Goal: Task Accomplishment & Management: Complete application form

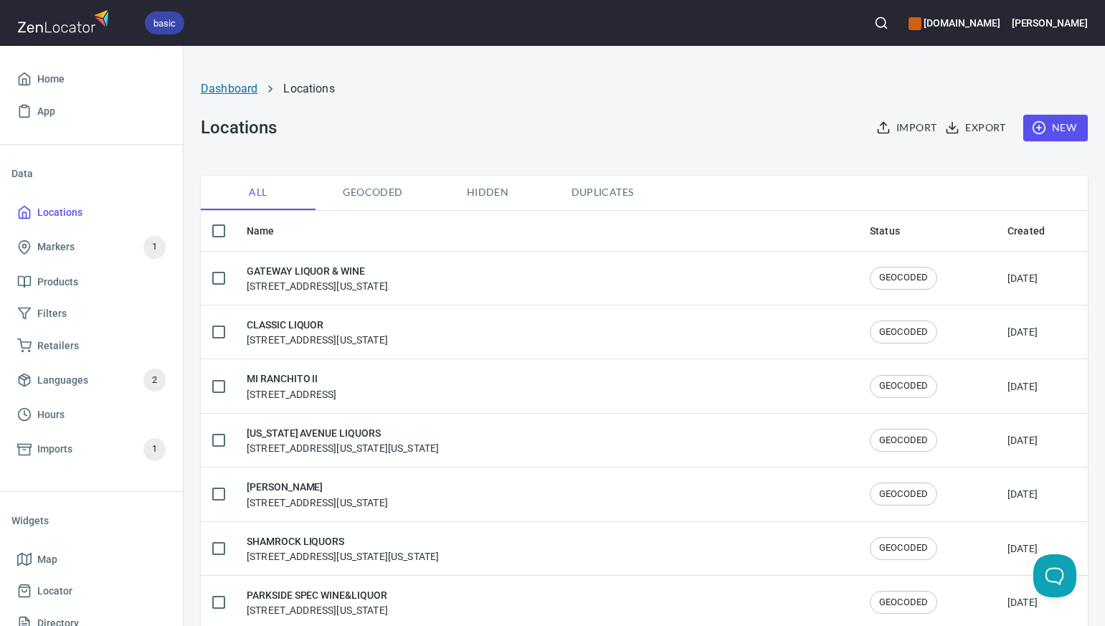
click at [233, 92] on link "Dashboard" at bounding box center [229, 89] width 57 height 14
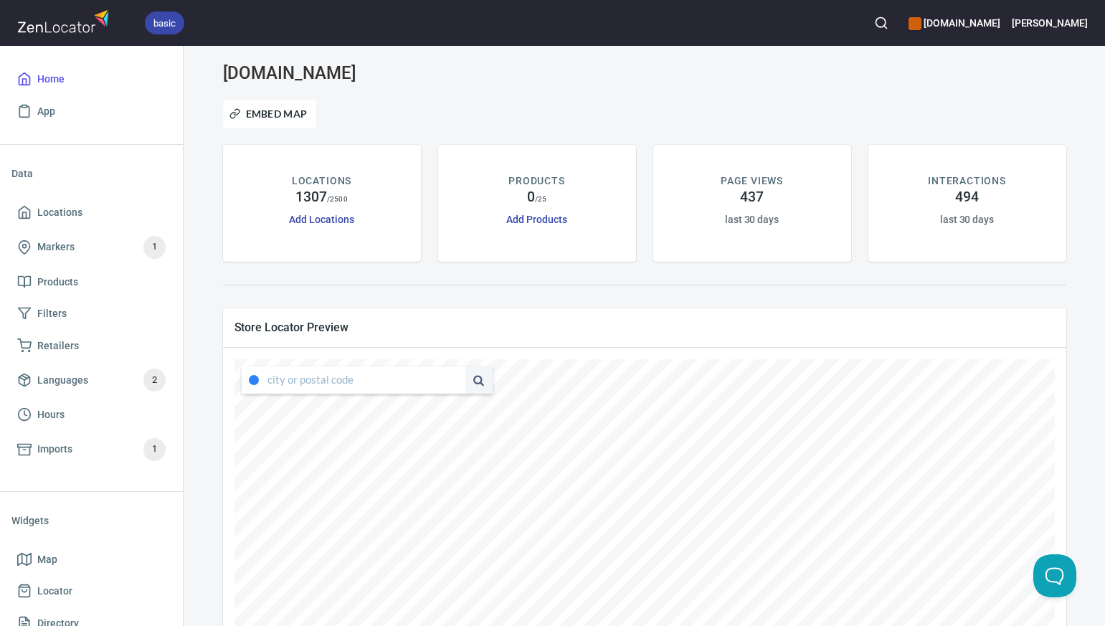
type input "4347 South Capistrano Drive, Dallas, Texas, United States"
drag, startPoint x: 267, startPoint y: 381, endPoint x: 451, endPoint y: 390, distance: 184.6
click at [451, 390] on div "4347 South Capistrano Drive, Dallas, Texas, United States" at bounding box center [367, 380] width 251 height 27
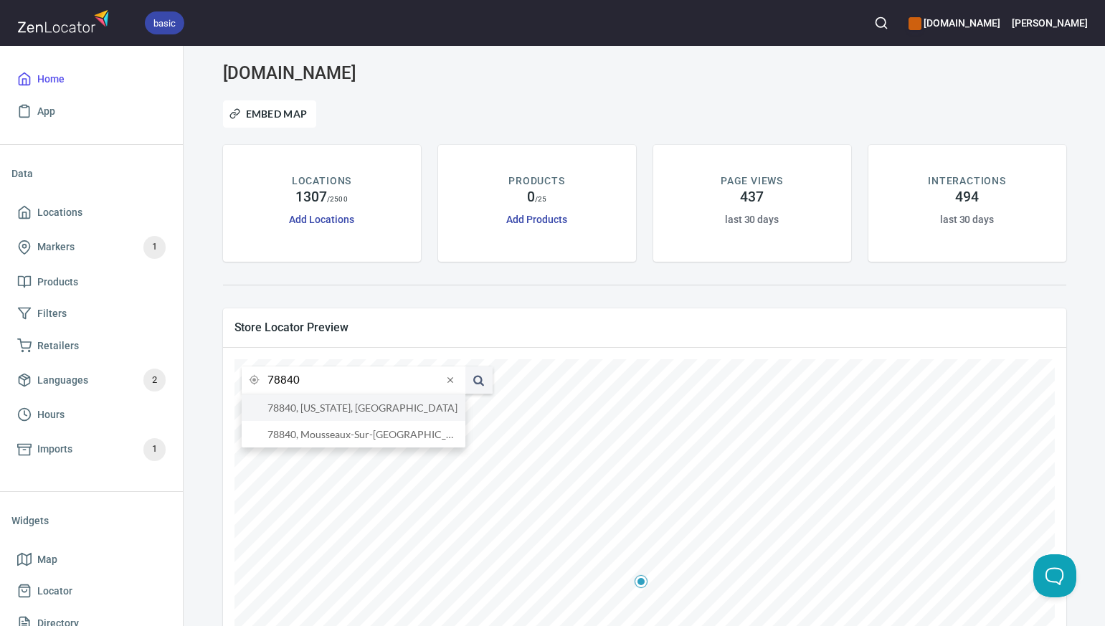
click at [312, 412] on li "78840, Texas, United States" at bounding box center [354, 408] width 224 height 27
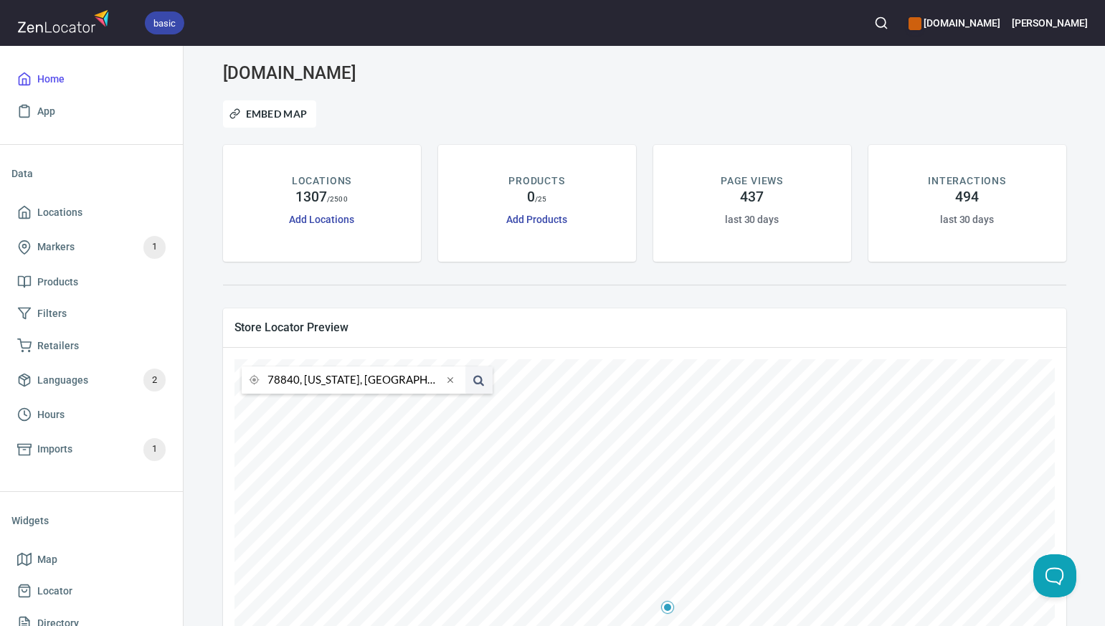
click at [297, 380] on input "78840, Texas, United States" at bounding box center [355, 380] width 175 height 27
click at [299, 410] on li "76049, Granbury, Texas, United States" at bounding box center [354, 408] width 224 height 27
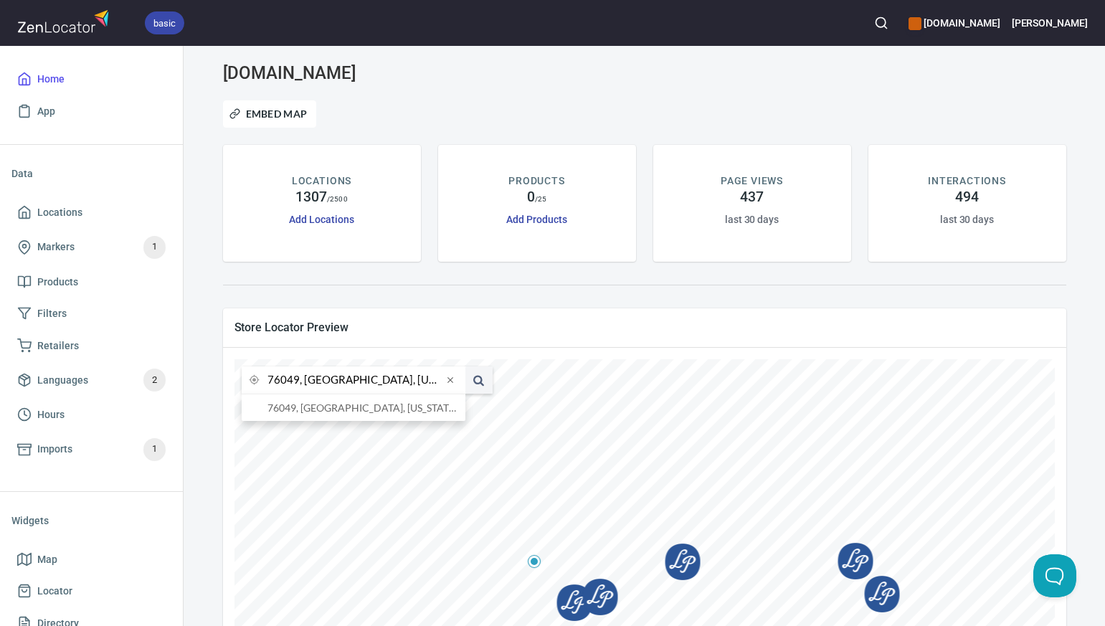
click at [297, 382] on input "76049, Granbury, Texas, United States" at bounding box center [355, 380] width 175 height 27
click at [302, 409] on li "76226, Argyle, Texas, United States" at bounding box center [354, 408] width 224 height 27
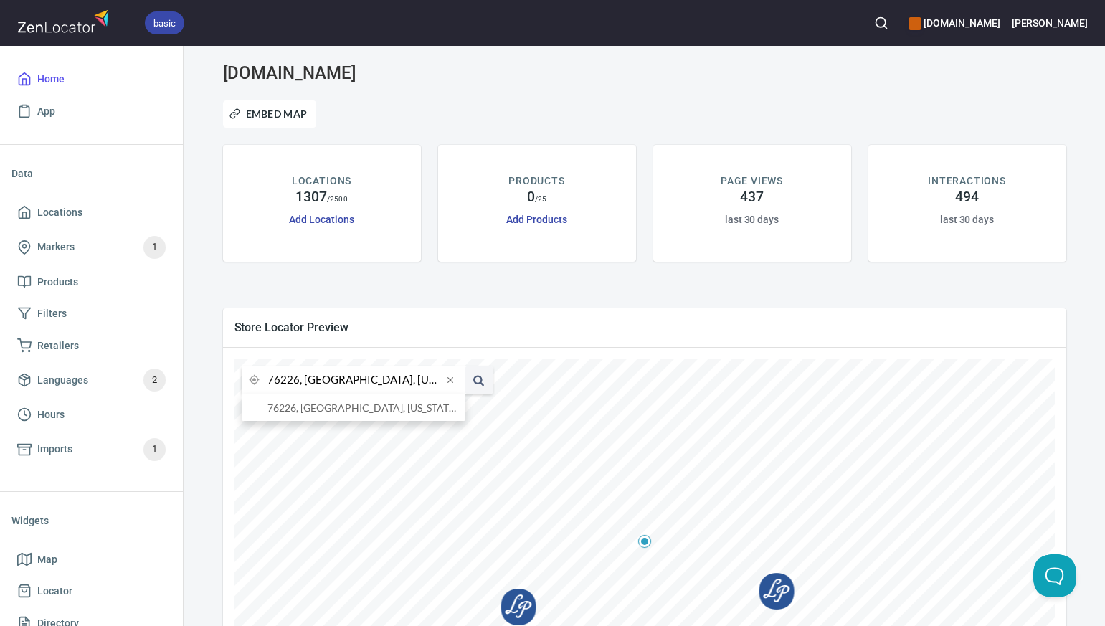
click at [298, 382] on input "76226, Argyle, Texas, United States" at bounding box center [355, 380] width 175 height 27
click at [303, 410] on li "77373, Spring, Texas, United States" at bounding box center [354, 408] width 224 height 27
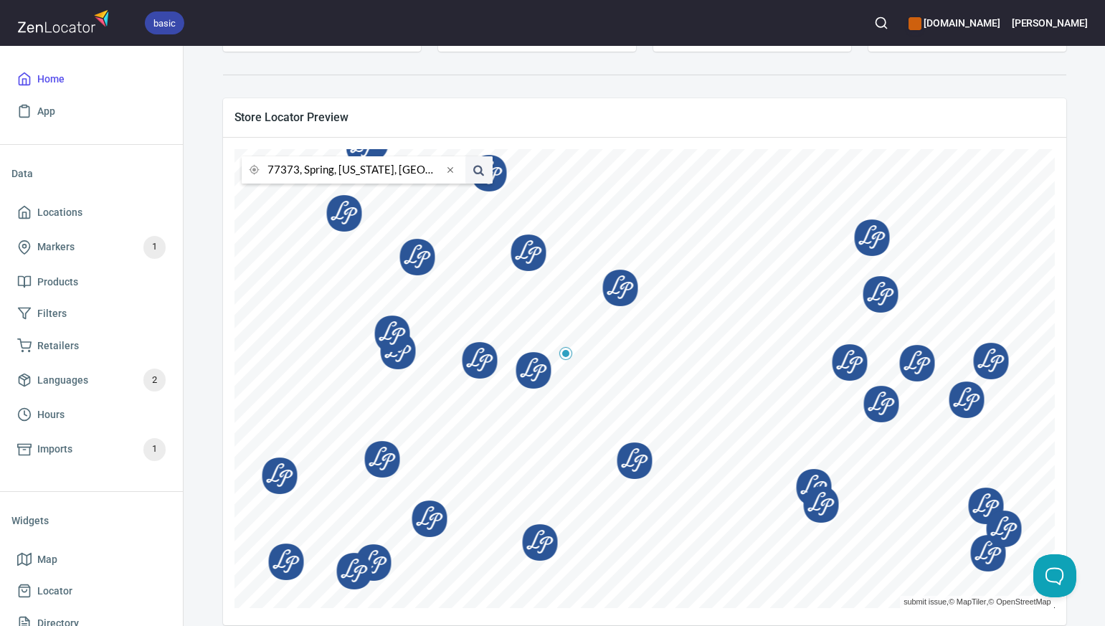
scroll to position [227, 0]
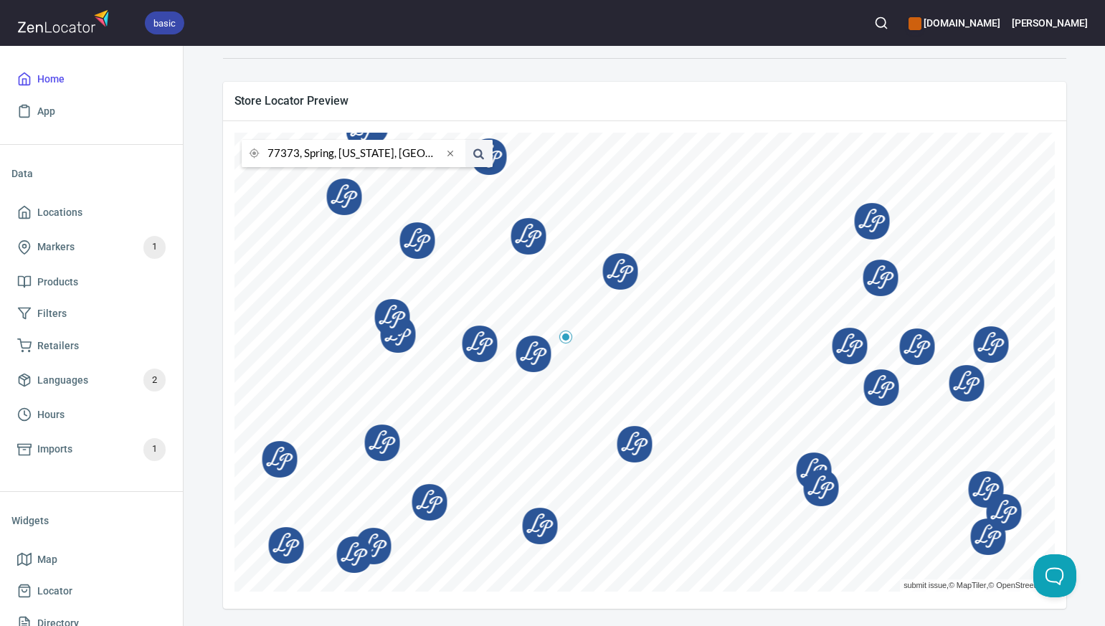
click at [298, 154] on input "77373, Spring, Texas, United States" at bounding box center [355, 153] width 175 height 27
click at [301, 178] on li "73013, Edmond, Oklahoma, United States" at bounding box center [354, 181] width 224 height 27
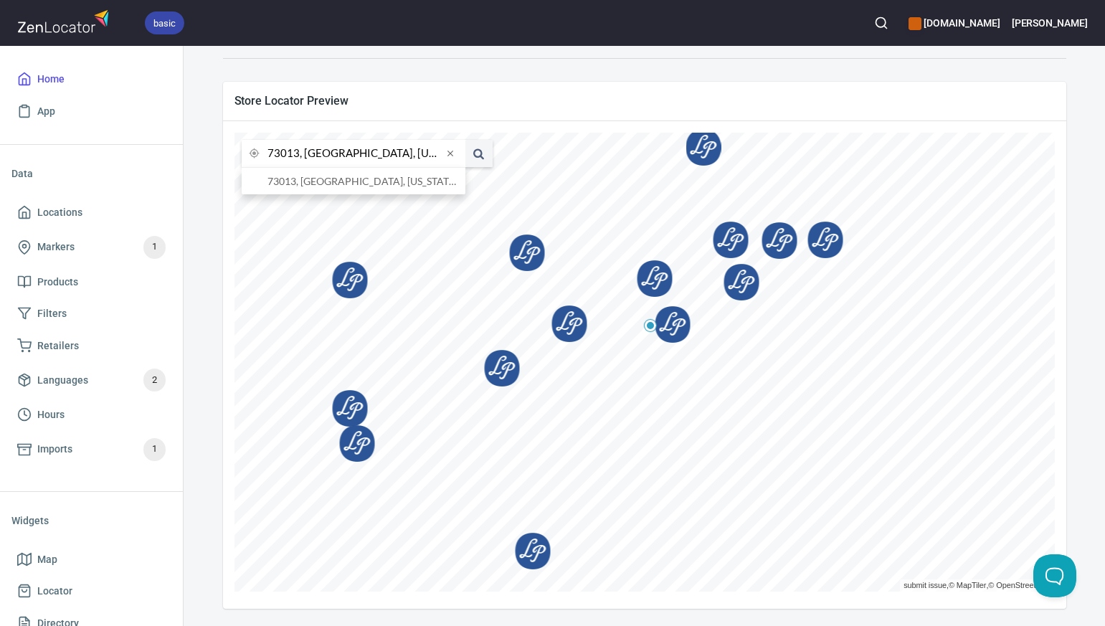
click at [298, 155] on input "73013, Edmond, Oklahoma, United States" at bounding box center [355, 153] width 175 height 27
click at [302, 183] on li "80234, Westminster, Colorado, United States" at bounding box center [354, 181] width 224 height 27
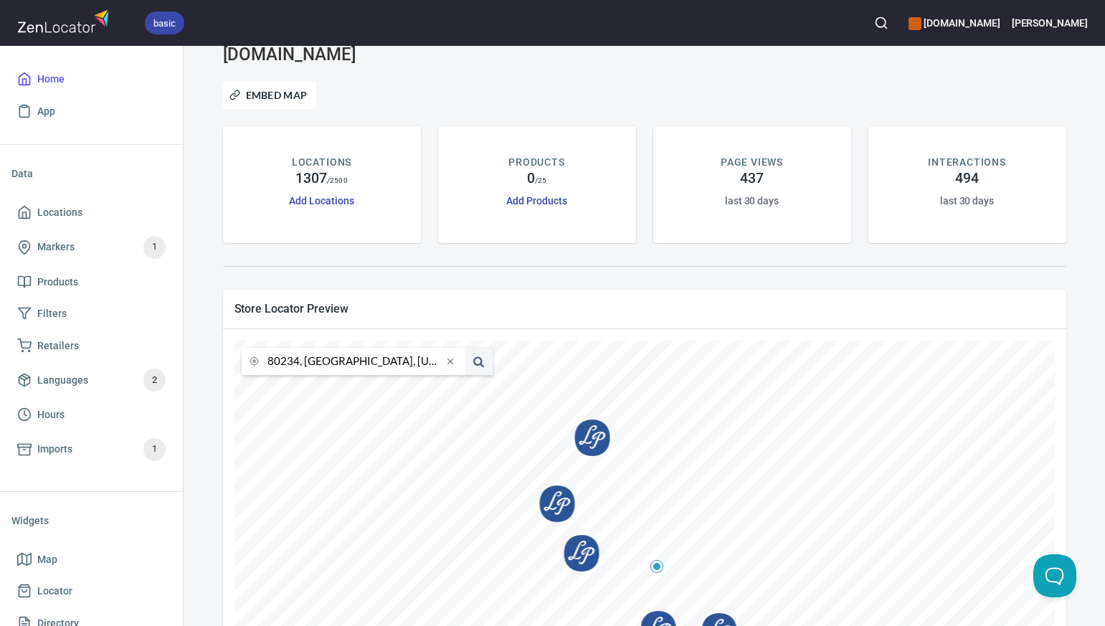
scroll to position [0, 0]
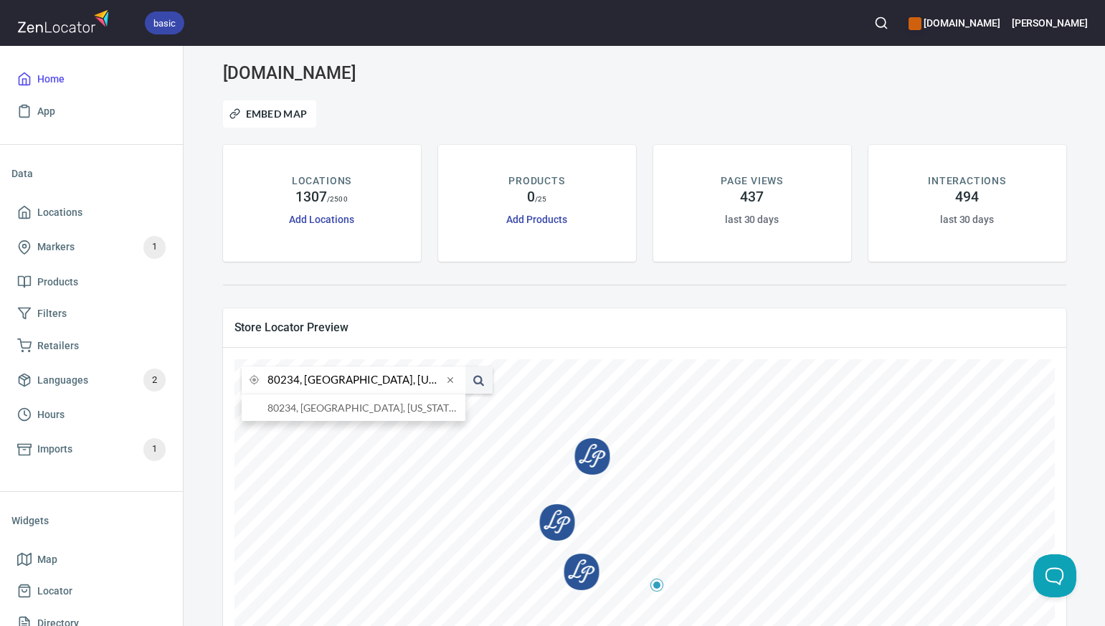
click at [298, 381] on input "80234, Westminster, Colorado, United States" at bounding box center [355, 380] width 175 height 27
click at [308, 410] on li "80026, Lafayette, Colorado, United States" at bounding box center [354, 408] width 224 height 27
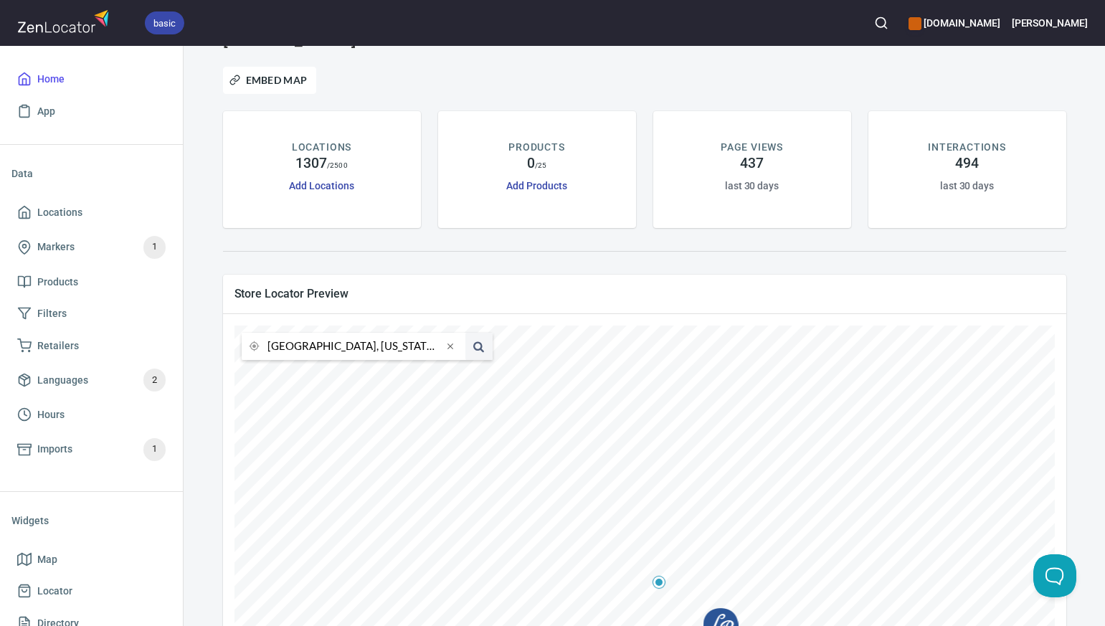
scroll to position [14, 0]
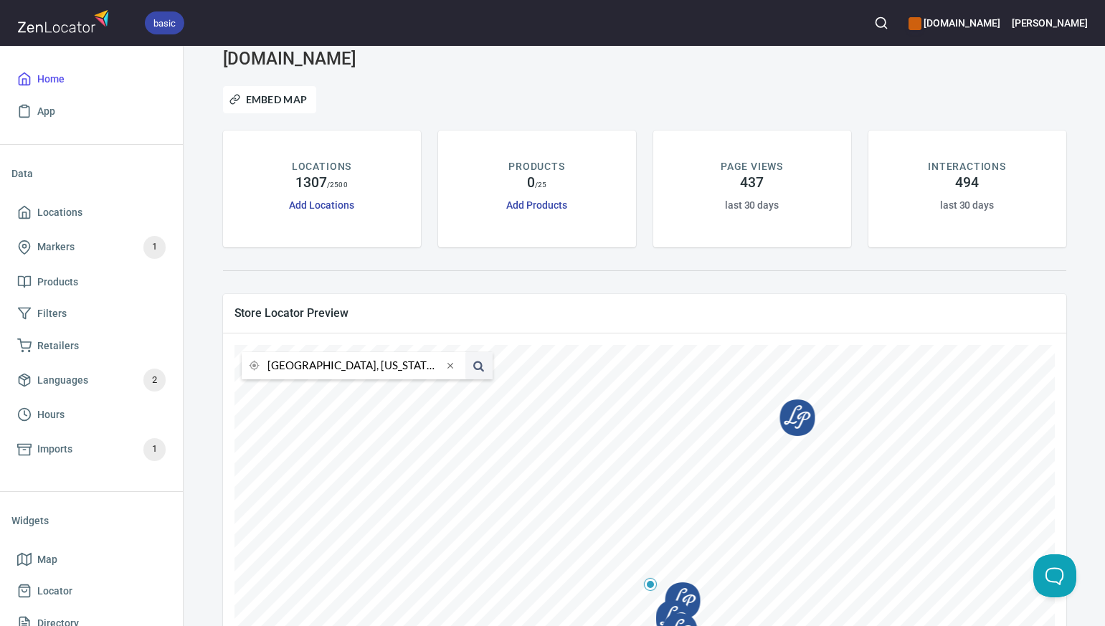
click at [288, 367] on input "80026, Lafayette, Colorado, United States" at bounding box center [355, 365] width 175 height 27
click at [309, 395] on li "80126, Highlands Ranch, Colorado, United States" at bounding box center [354, 393] width 224 height 27
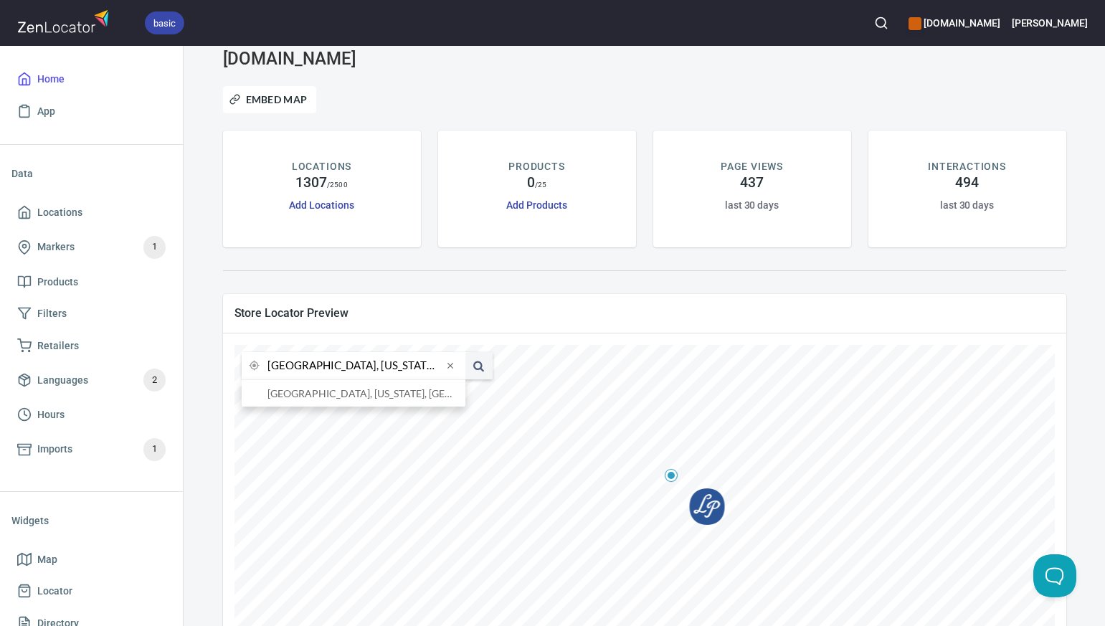
click at [298, 367] on input "80126, Highlands Ranch, Colorado, United States" at bounding box center [355, 365] width 175 height 27
click at [314, 396] on li "80525, [GEOGRAPHIC_DATA][PERSON_NAME], [US_STATE], [GEOGRAPHIC_DATA]" at bounding box center [354, 393] width 224 height 27
click at [298, 367] on input "80525, [GEOGRAPHIC_DATA][PERSON_NAME], [US_STATE], [GEOGRAPHIC_DATA]" at bounding box center [355, 365] width 175 height 27
click at [316, 395] on li "80112, Englewood, Colorado, United States" at bounding box center [354, 393] width 224 height 27
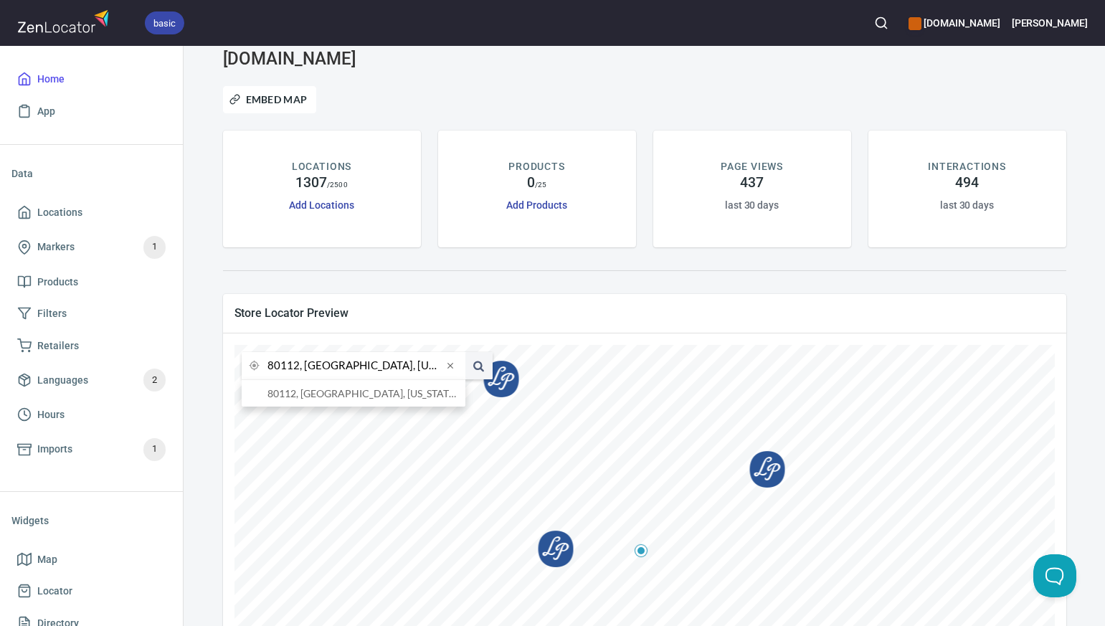
click at [298, 366] on input "80112, Englewood, Colorado, United States" at bounding box center [355, 365] width 175 height 27
type input "80113, [GEOGRAPHIC_DATA], [US_STATE], [GEOGRAPHIC_DATA]"
click at [308, 391] on li "80113, [GEOGRAPHIC_DATA], [US_STATE], [GEOGRAPHIC_DATA]" at bounding box center [354, 393] width 224 height 27
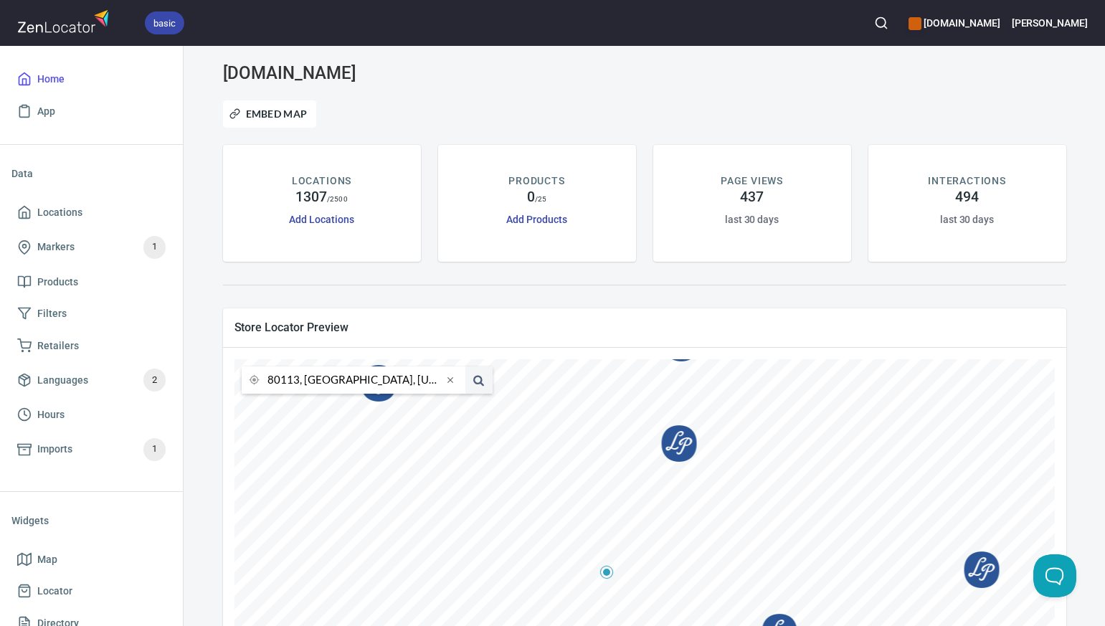
click at [299, 382] on input "80113, [GEOGRAPHIC_DATA], [US_STATE], [GEOGRAPHIC_DATA]" at bounding box center [355, 380] width 175 height 27
click at [316, 409] on li "80525, [GEOGRAPHIC_DATA][PERSON_NAME], [US_STATE], [GEOGRAPHIC_DATA]" at bounding box center [354, 408] width 224 height 27
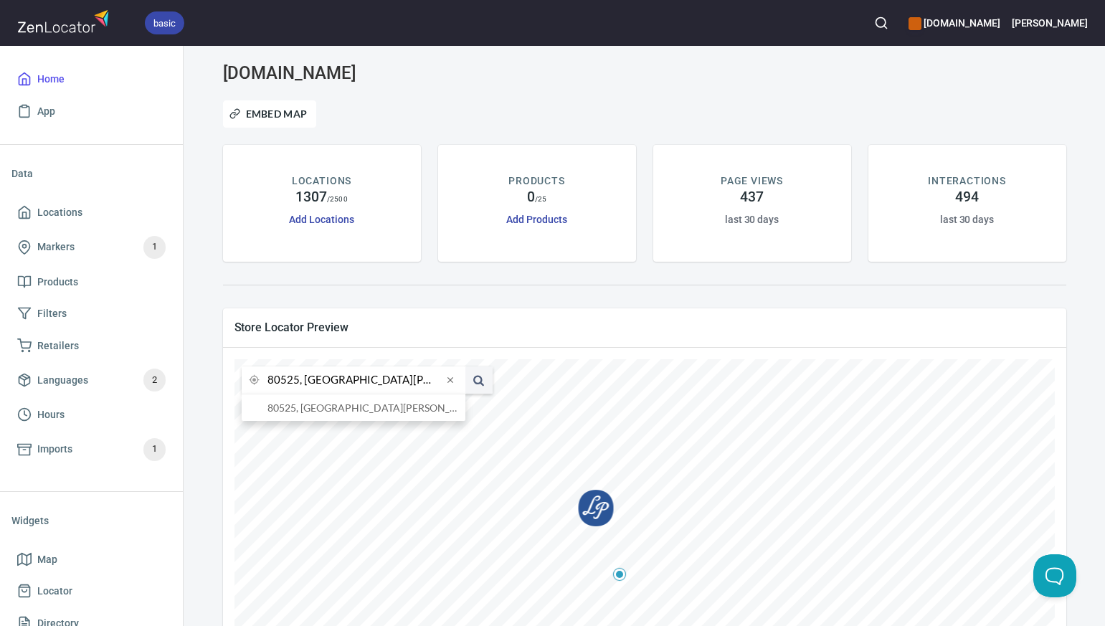
click at [298, 382] on input "80525, [GEOGRAPHIC_DATA][PERSON_NAME], [US_STATE], [GEOGRAPHIC_DATA]" at bounding box center [355, 380] width 175 height 27
click at [303, 411] on li "[GEOGRAPHIC_DATA][US_STATE], [US_STATE], [GEOGRAPHIC_DATA]" at bounding box center [354, 408] width 224 height 27
type input "[GEOGRAPHIC_DATA][US_STATE], [US_STATE], [GEOGRAPHIC_DATA]"
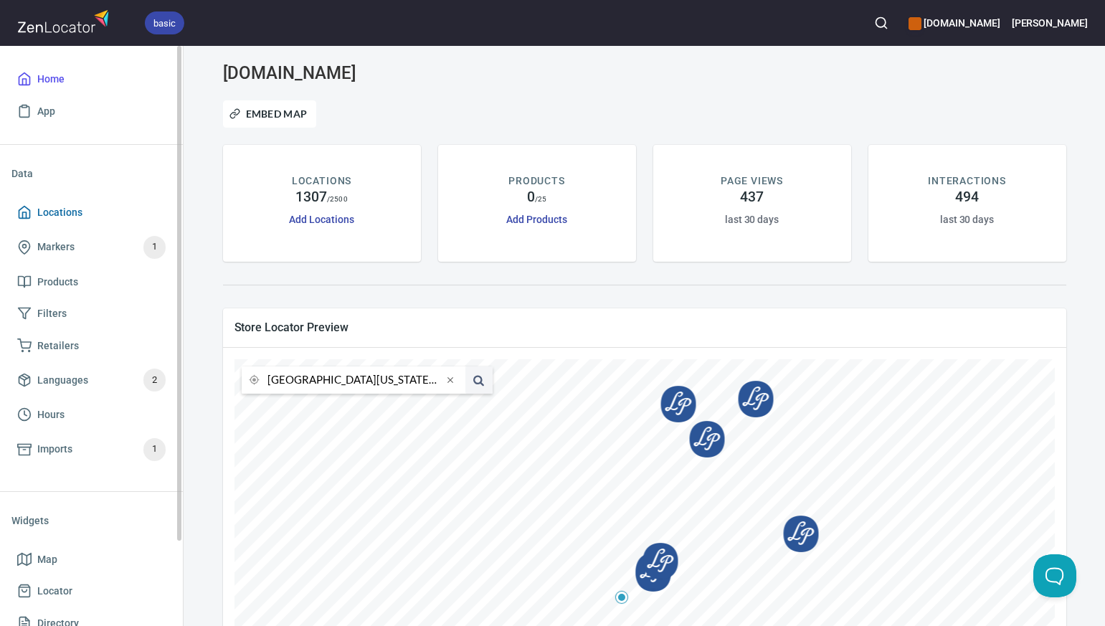
click at [82, 208] on span "Locations" at bounding box center [91, 213] width 148 height 18
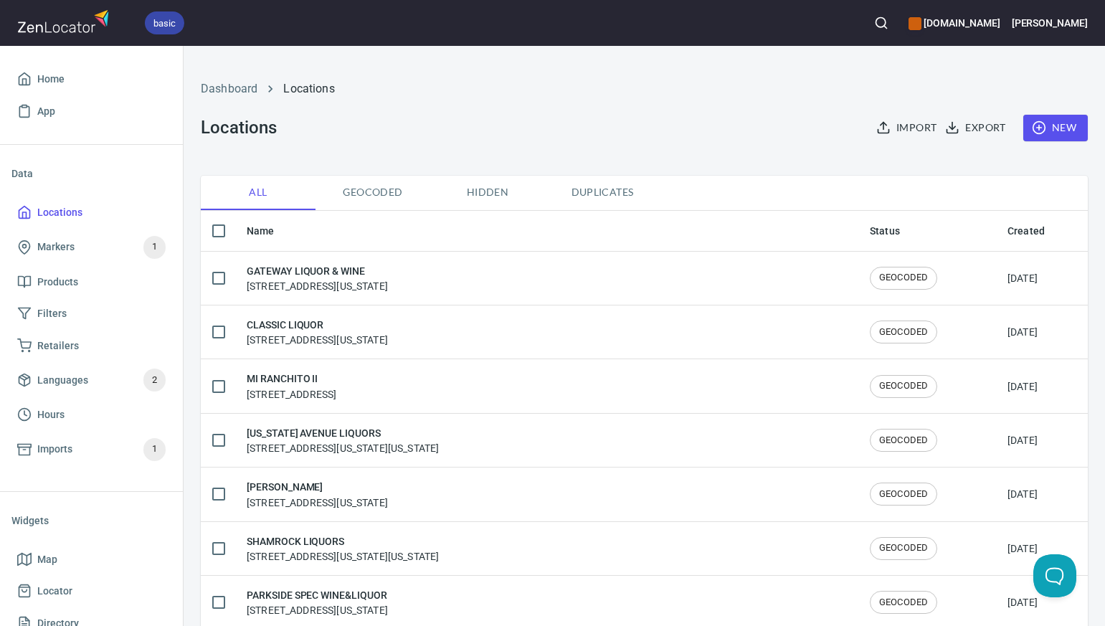
click at [1062, 129] on span "New" at bounding box center [1056, 128] width 42 height 18
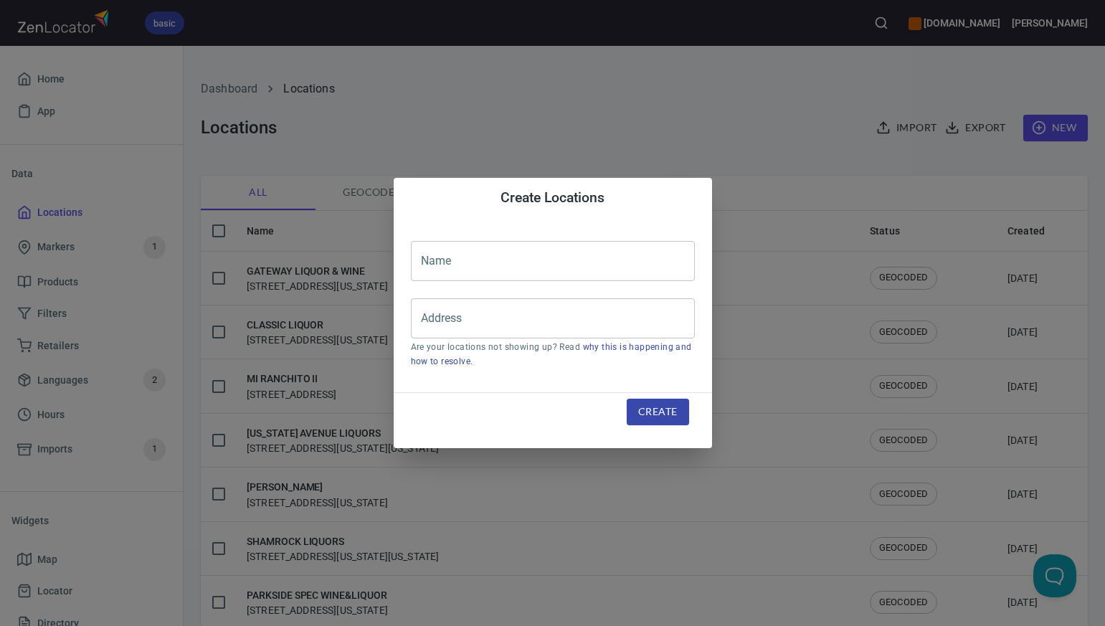
click at [428, 259] on input "text" at bounding box center [553, 261] width 284 height 40
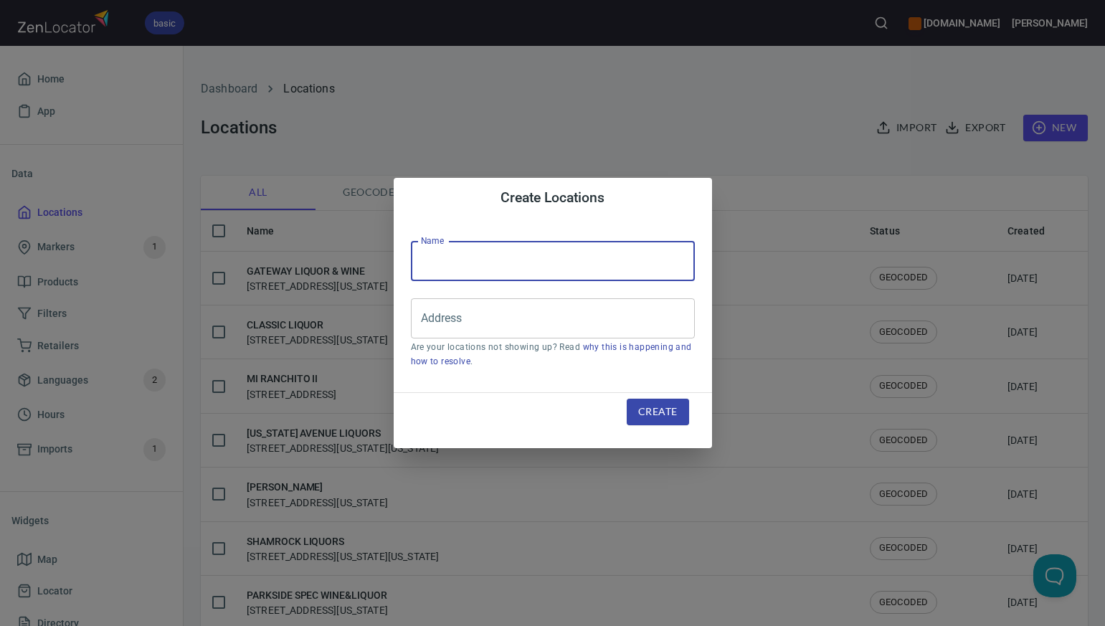
paste input "OLD RANCH LIQUOR"
type input "OLD RANCH LIQUOR"
click at [430, 311] on input "Address" at bounding box center [543, 318] width 250 height 27
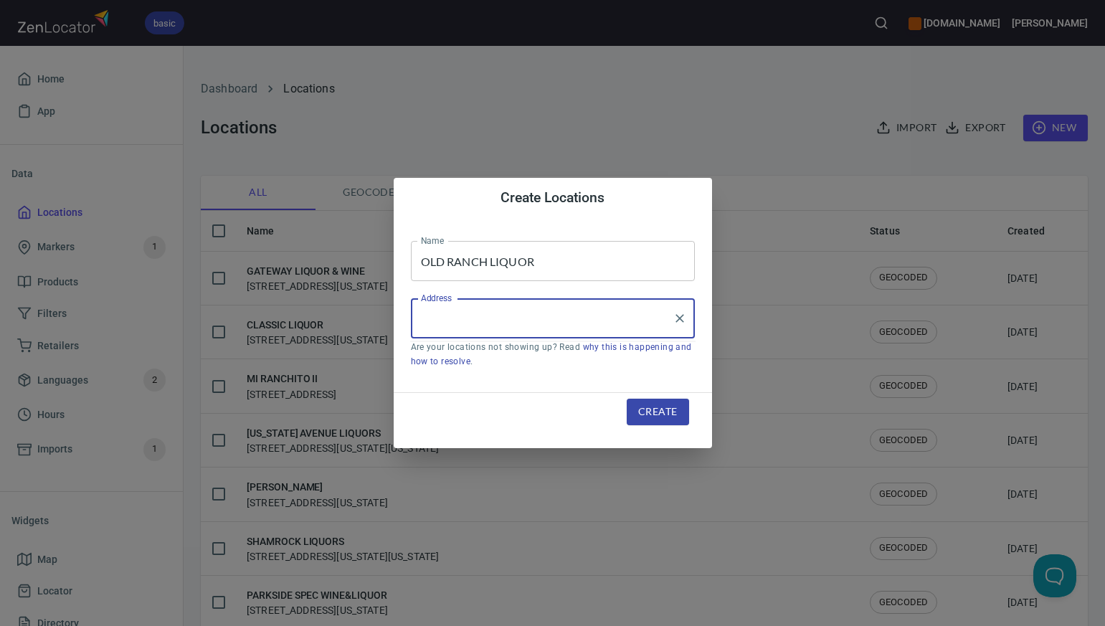
paste input "[STREET_ADDRESS][US_STATE]"
click at [629, 320] on input "[STREET_ADDRESS][US_STATE]" at bounding box center [543, 318] width 250 height 27
click at [486, 321] on input "[STREET_ADDRESS][US_STATE]" at bounding box center [543, 318] width 250 height 27
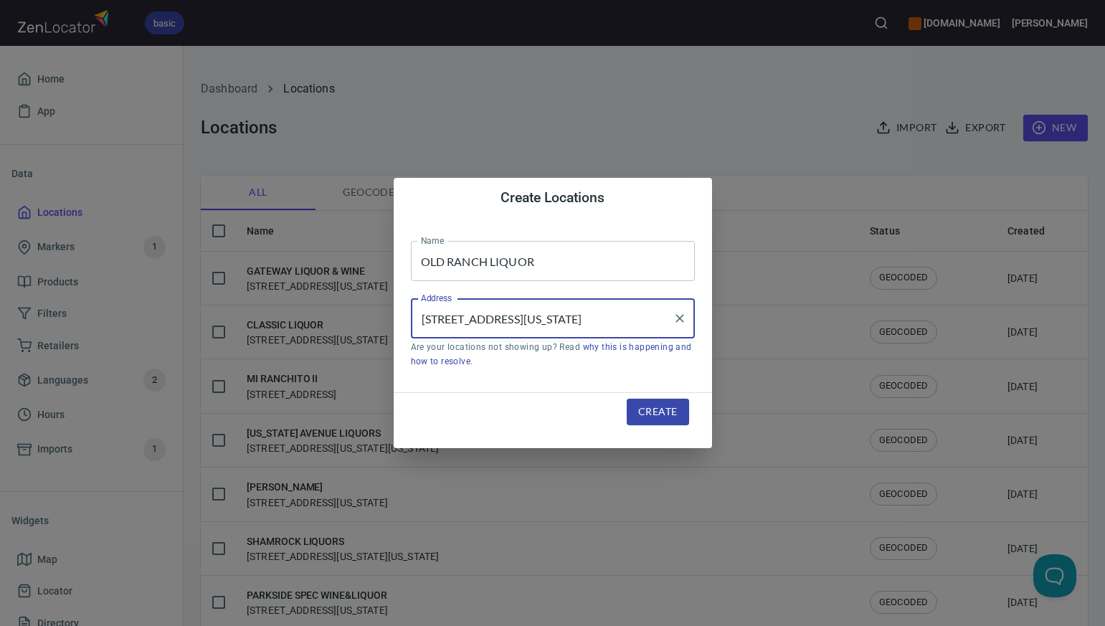
click at [579, 319] on input "[STREET_ADDRESS][US_STATE]" at bounding box center [543, 318] width 250 height 27
click at [646, 317] on input "[STREET_ADDRESS][US_STATE]" at bounding box center [543, 318] width 250 height 27
click at [522, 319] on input "[STREET_ADDRESS][US_STATE]" at bounding box center [543, 318] width 250 height 27
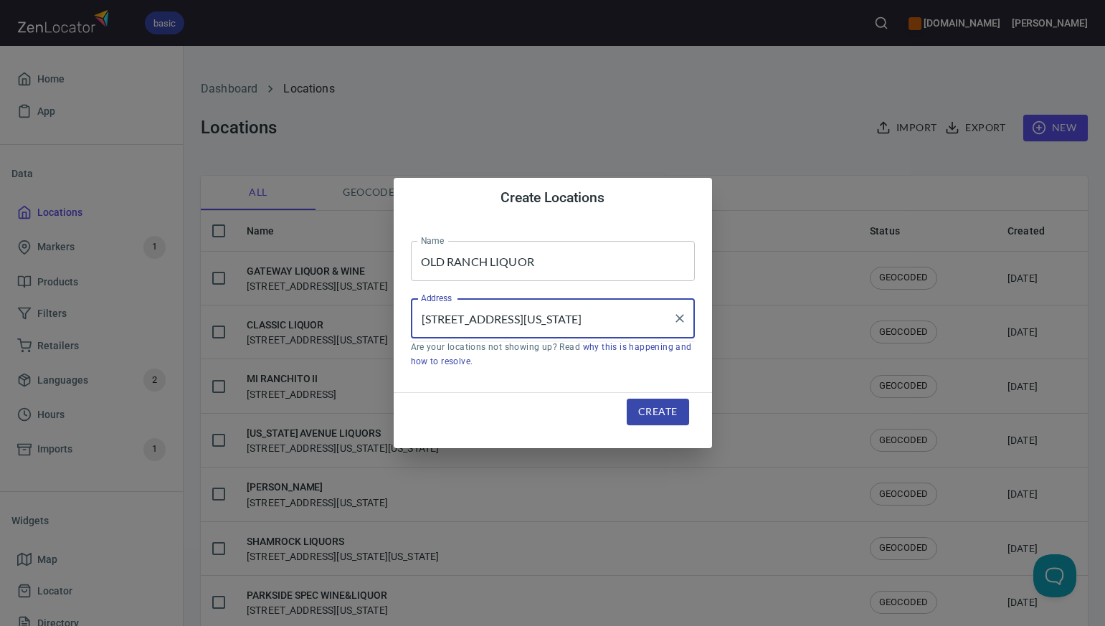
click at [519, 318] on input "[STREET_ADDRESS][US_STATE]" at bounding box center [543, 318] width 250 height 27
click at [501, 318] on input "[STREET_ADDRESS][US_STATE]" at bounding box center [543, 318] width 250 height 27
click at [536, 317] on input "[STREET_ADDRESS][US_STATE]" at bounding box center [543, 318] width 250 height 27
click at [478, 324] on input "[STREET_ADDRESS][US_STATE]" at bounding box center [543, 318] width 250 height 27
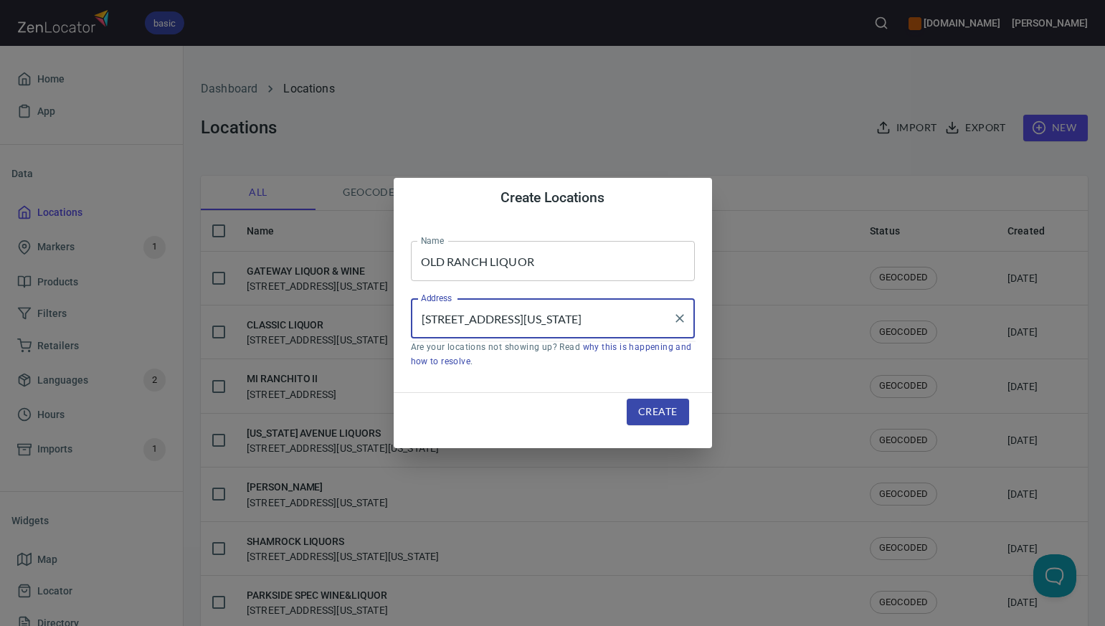
type input "[STREET_ADDRESS][US_STATE]"
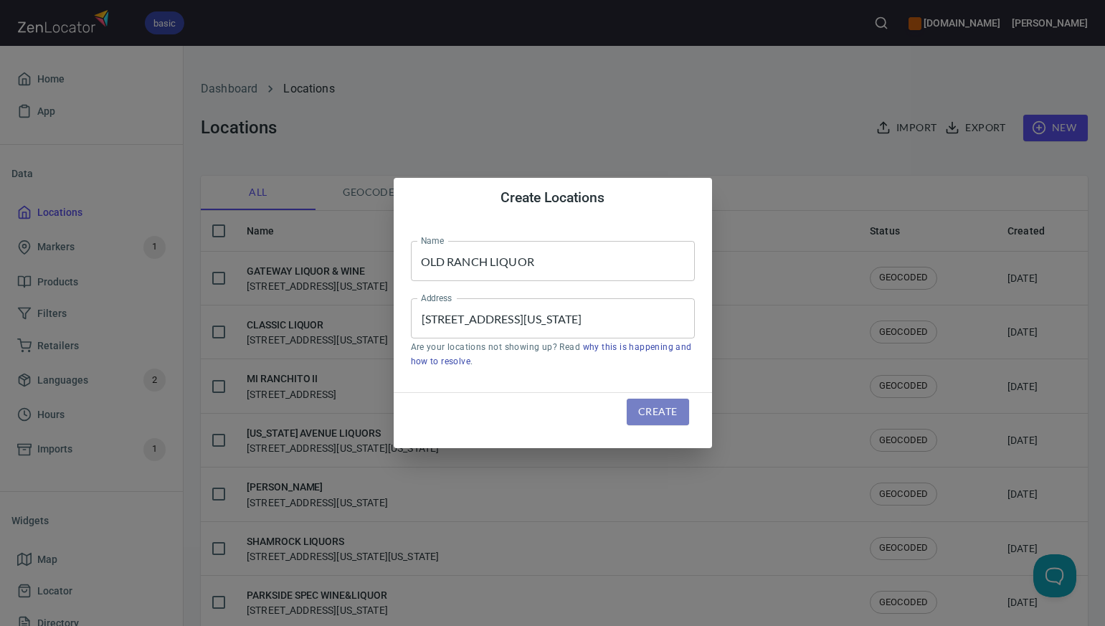
click at [641, 408] on span "Create" at bounding box center [657, 412] width 39 height 18
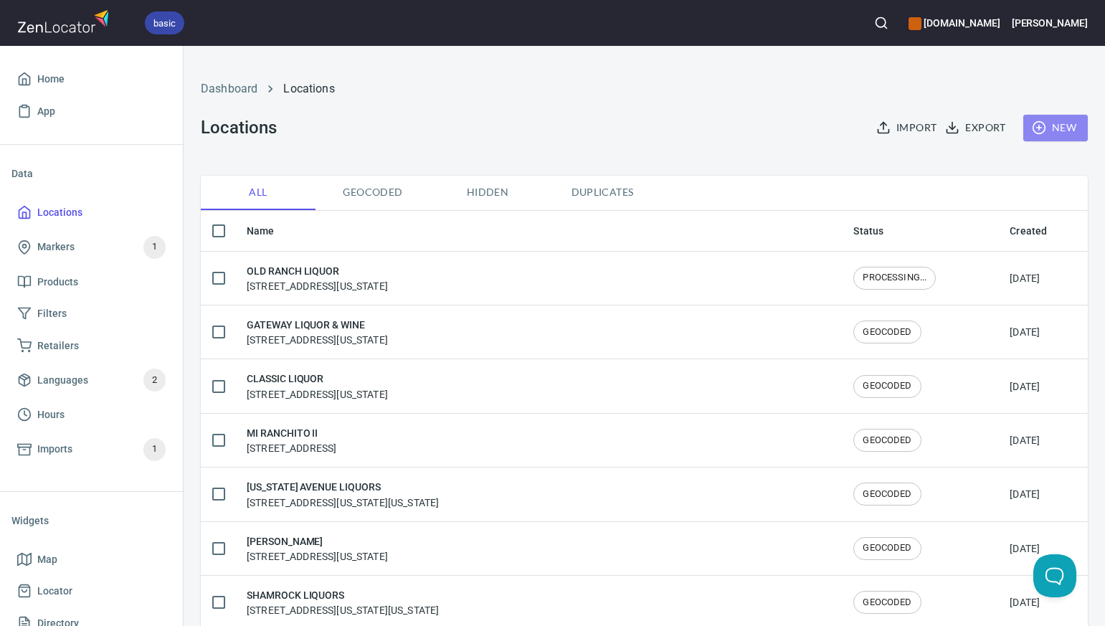
click at [1064, 127] on span "New" at bounding box center [1056, 128] width 42 height 18
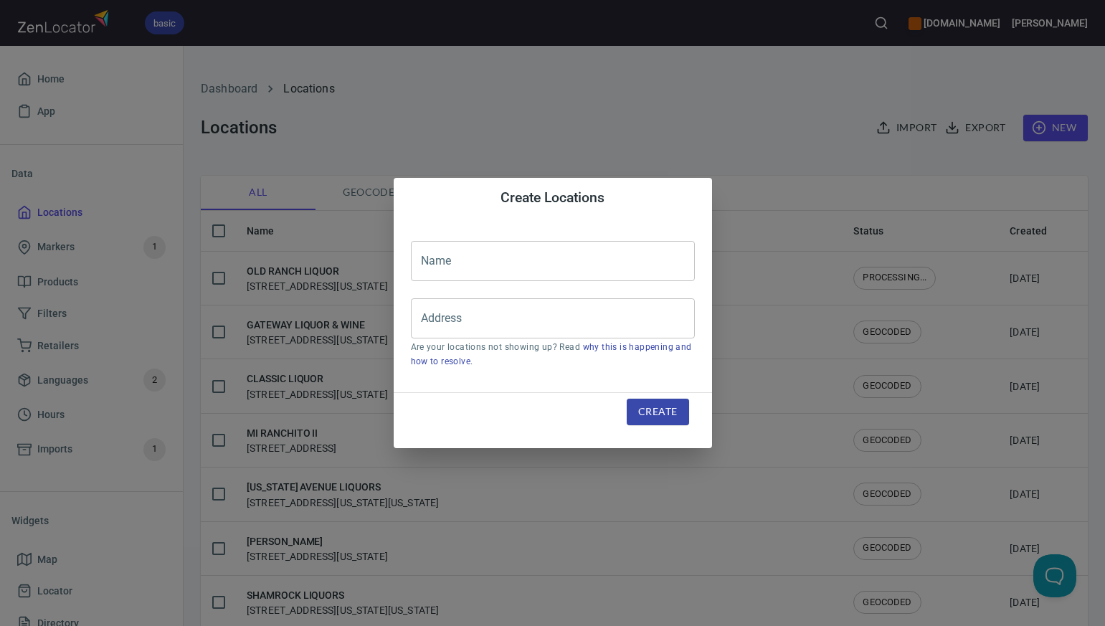
click at [428, 265] on input "text" at bounding box center [553, 261] width 284 height 40
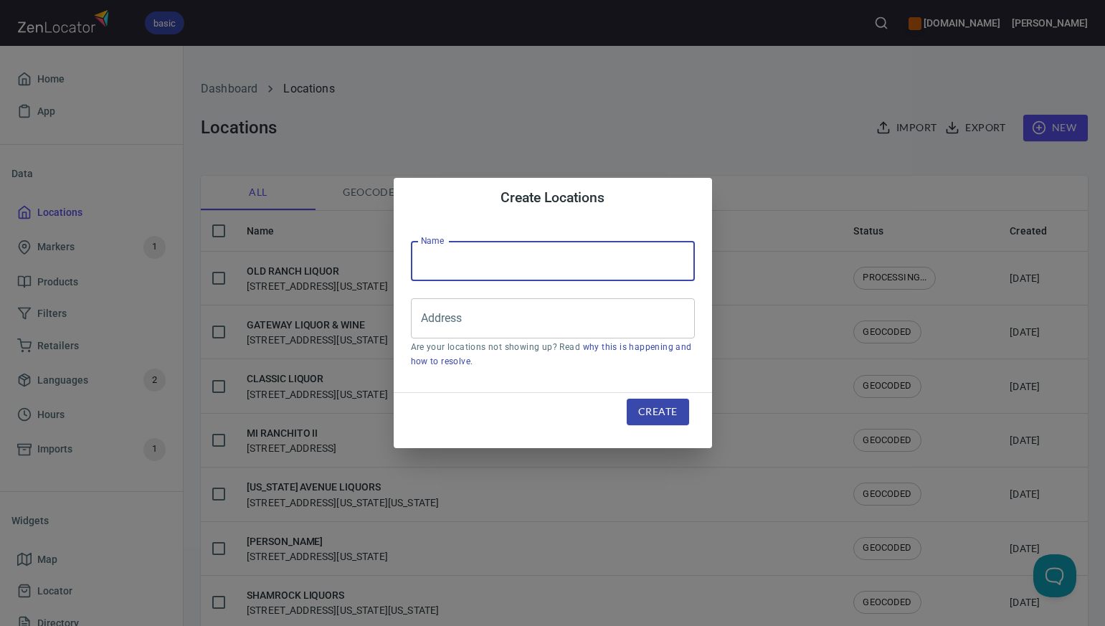
paste input "COALTRAIN WINE & LIQUOR-EFT"
type input "COALTRAIN WINE & LIQUOR"
click at [427, 320] on input "Address" at bounding box center [543, 318] width 250 height 27
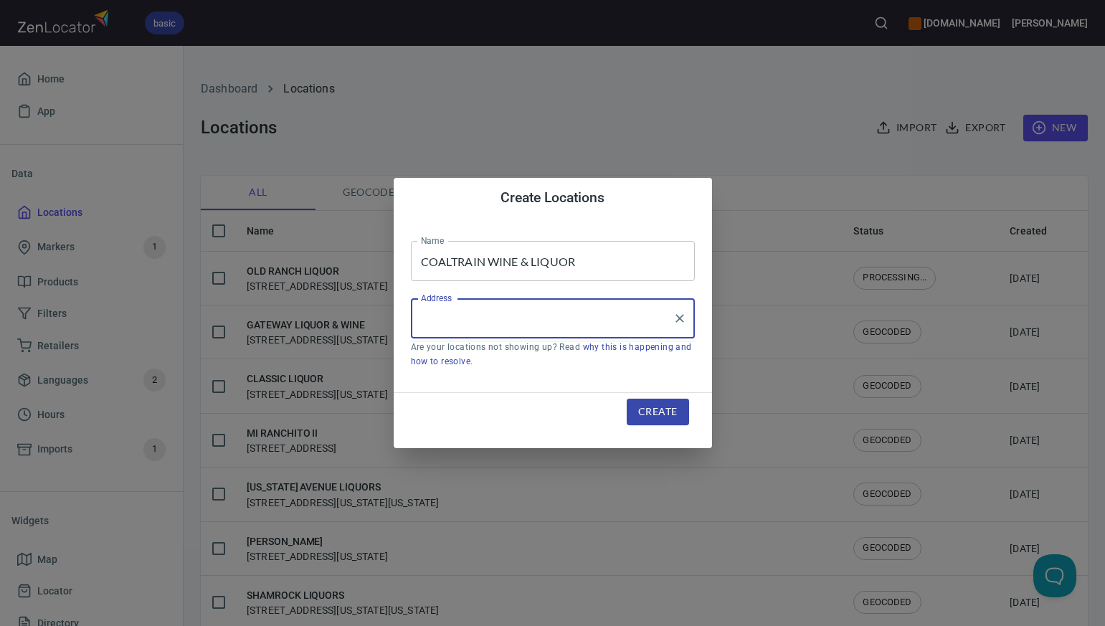
paste input "[STREET_ADDRESS]"
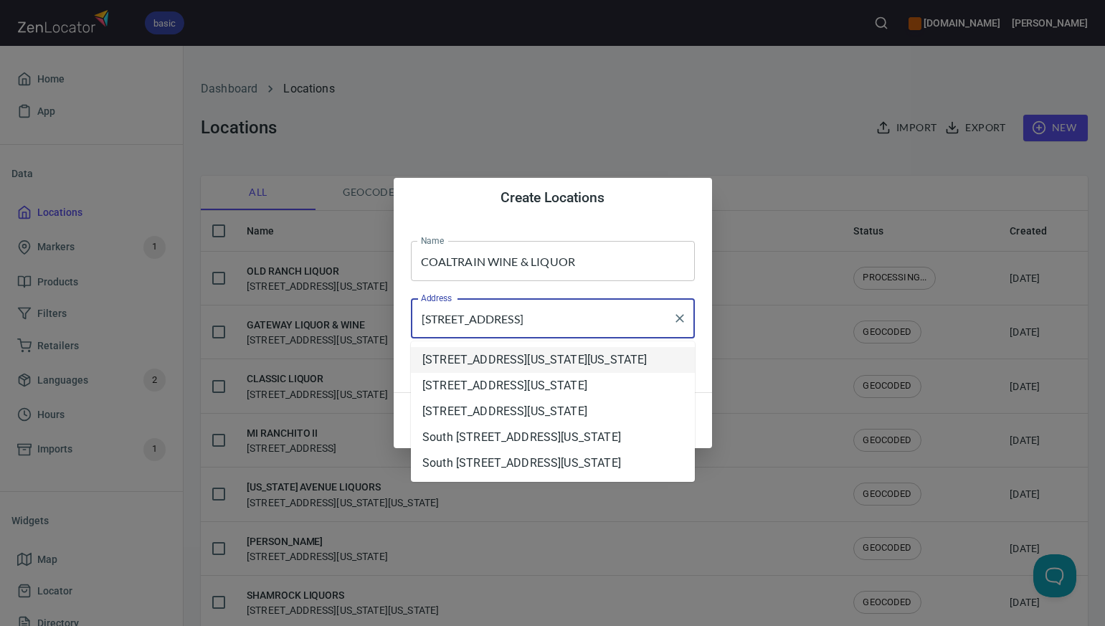
click at [470, 371] on li "[STREET_ADDRESS][US_STATE][US_STATE]" at bounding box center [553, 360] width 284 height 26
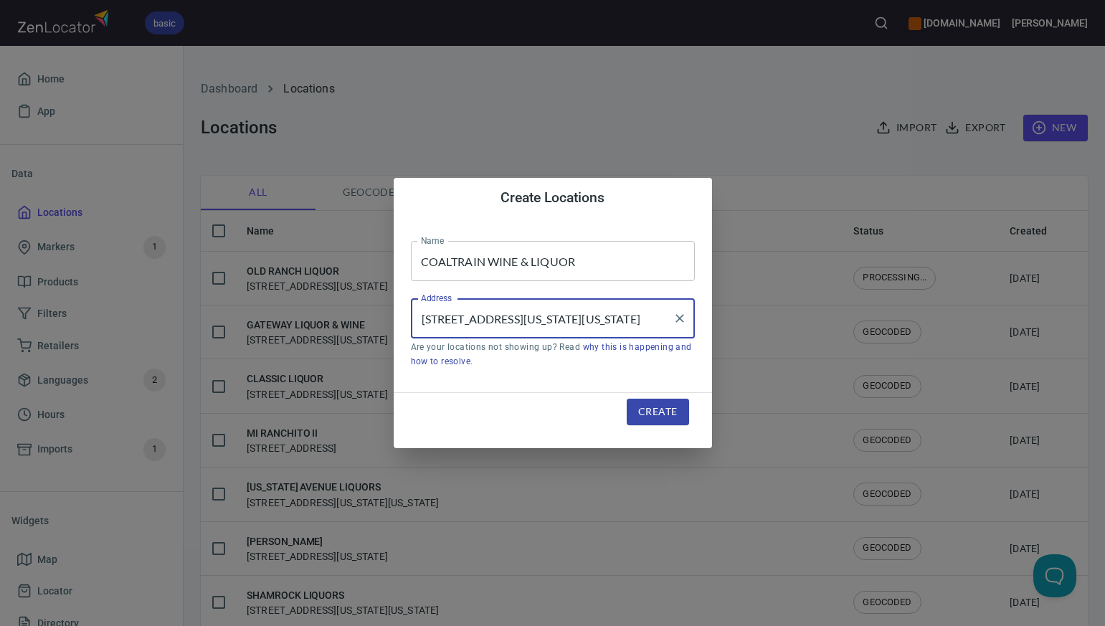
type input "[STREET_ADDRESS][US_STATE][US_STATE]"
click at [649, 410] on span "Create" at bounding box center [657, 412] width 39 height 18
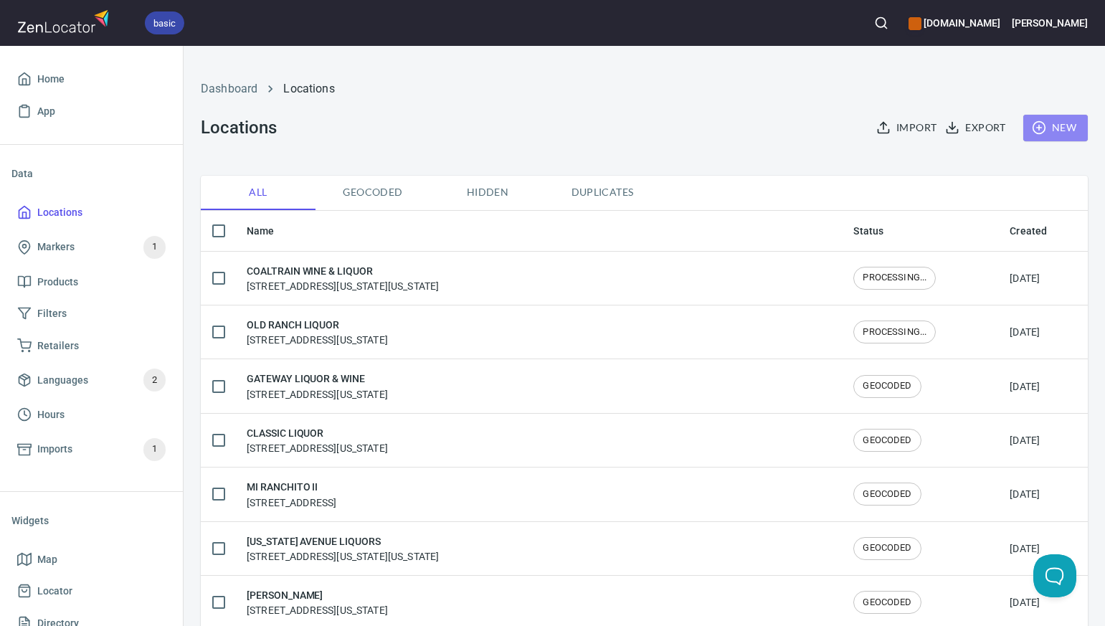
click at [1065, 124] on span "New" at bounding box center [1056, 128] width 42 height 18
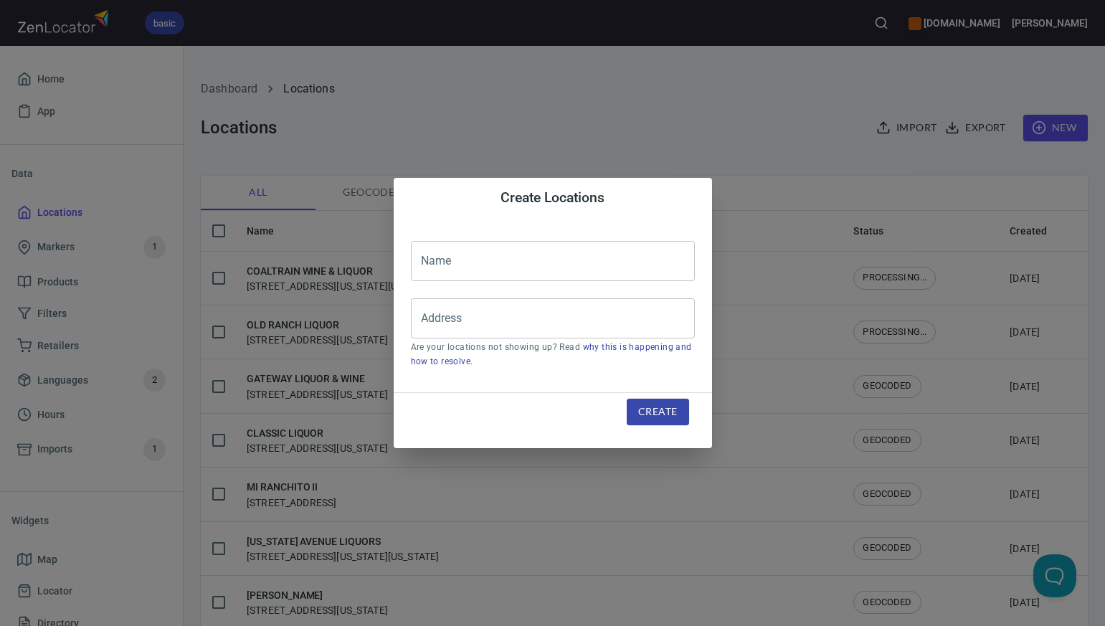
click at [423, 259] on input "text" at bounding box center [553, 261] width 284 height 40
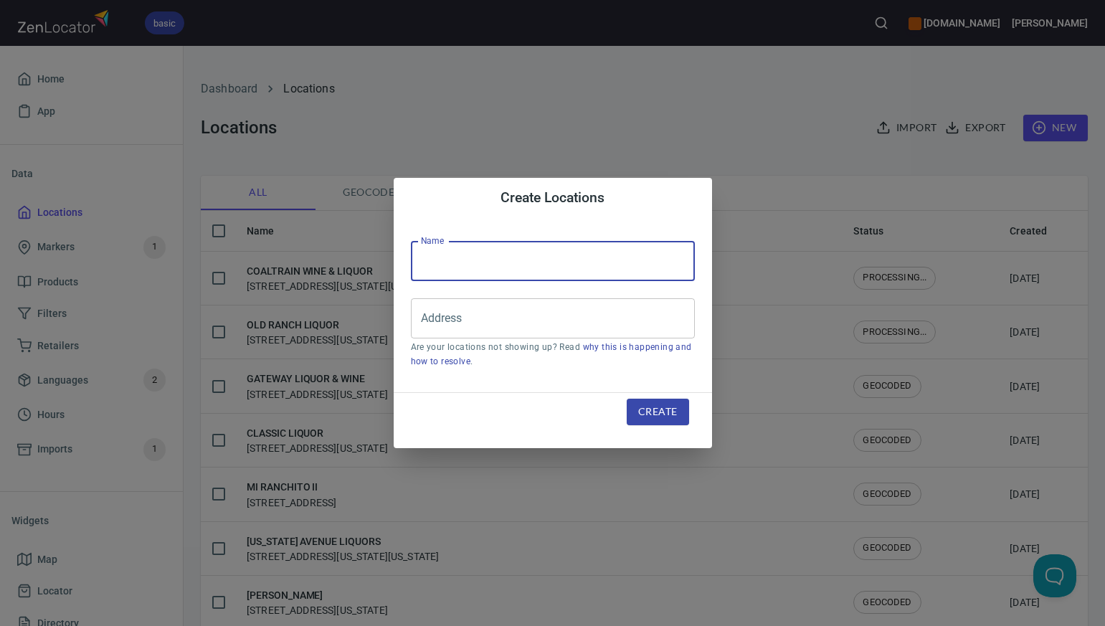
paste input "ALL SEASON LIQUOR-EFT"
type input "ALL SEASON LIQUOR"
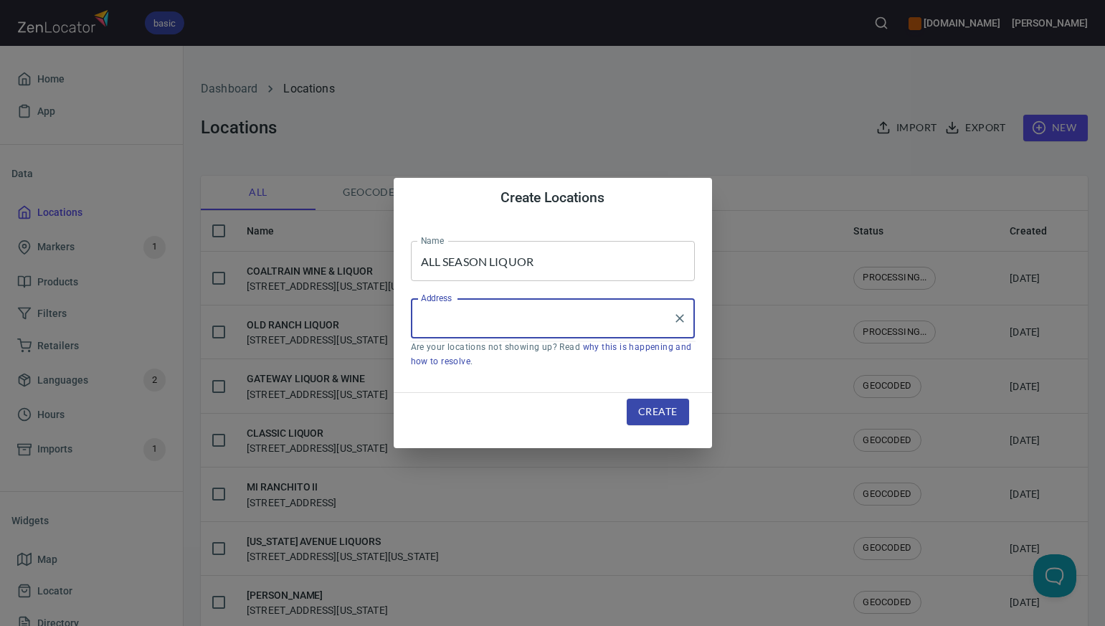
click at [430, 316] on input "Address" at bounding box center [543, 318] width 250 height 27
paste input "[STREET_ADDRESS][PERSON_NAME]"
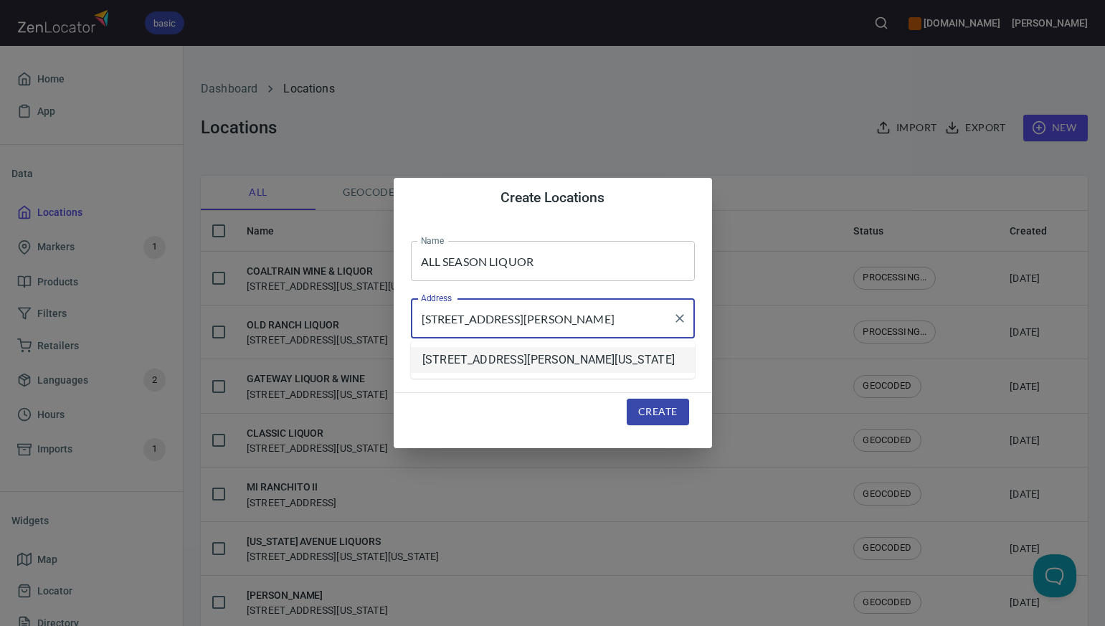
click at [466, 367] on li "[STREET_ADDRESS][PERSON_NAME][US_STATE]" at bounding box center [553, 360] width 284 height 26
type input "[STREET_ADDRESS][PERSON_NAME][US_STATE]"
click at [656, 412] on span "Create" at bounding box center [657, 412] width 39 height 18
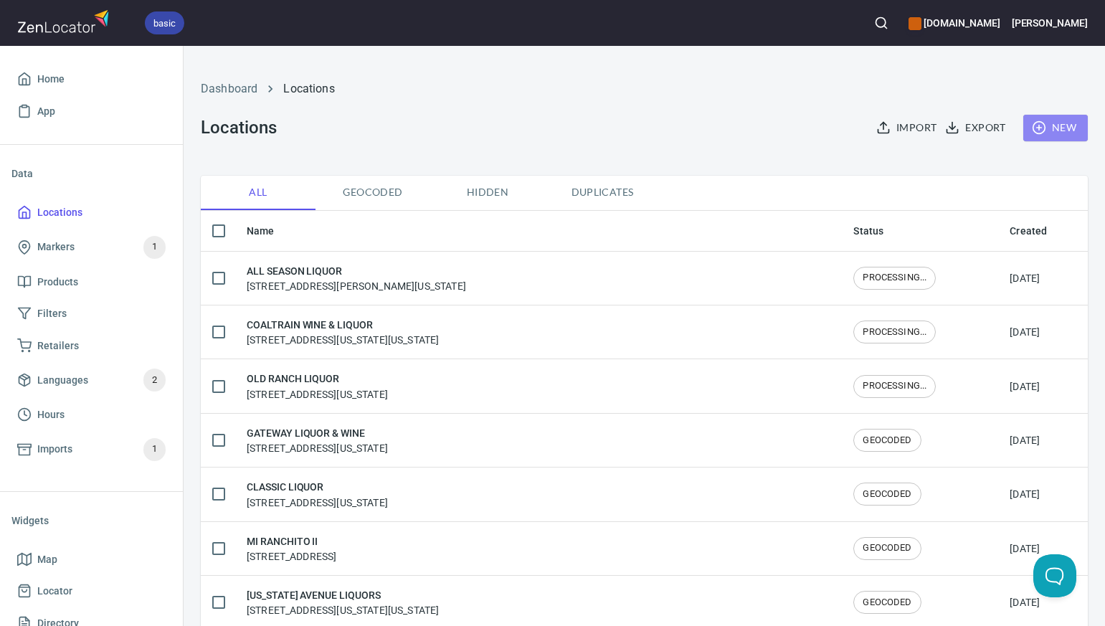
click at [1066, 126] on span "New" at bounding box center [1056, 128] width 42 height 18
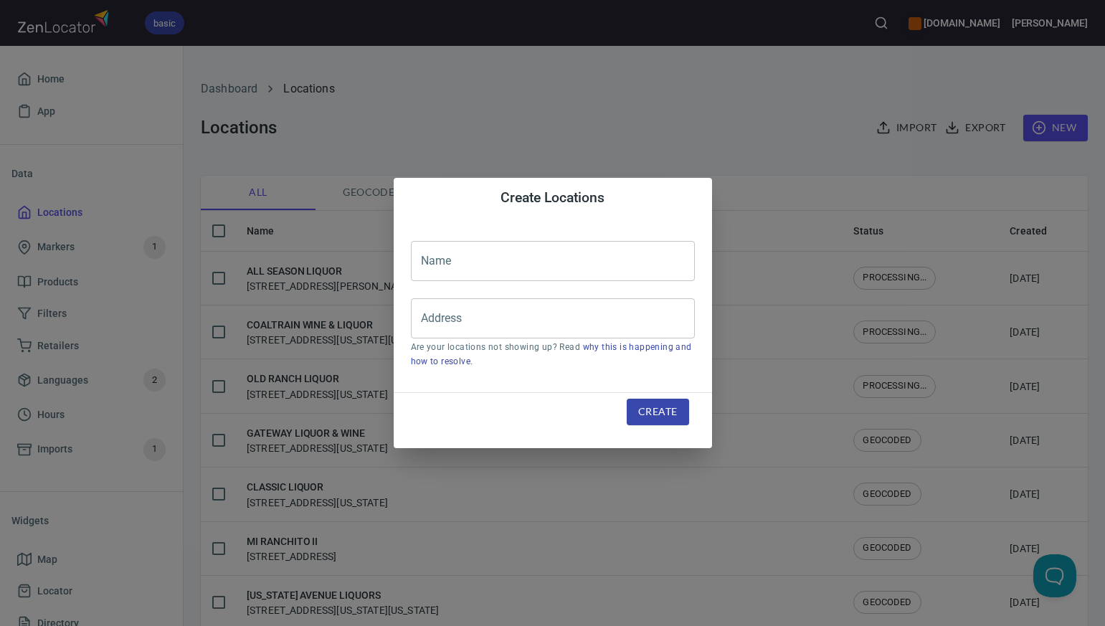
click at [430, 261] on input "text" at bounding box center [553, 261] width 284 height 40
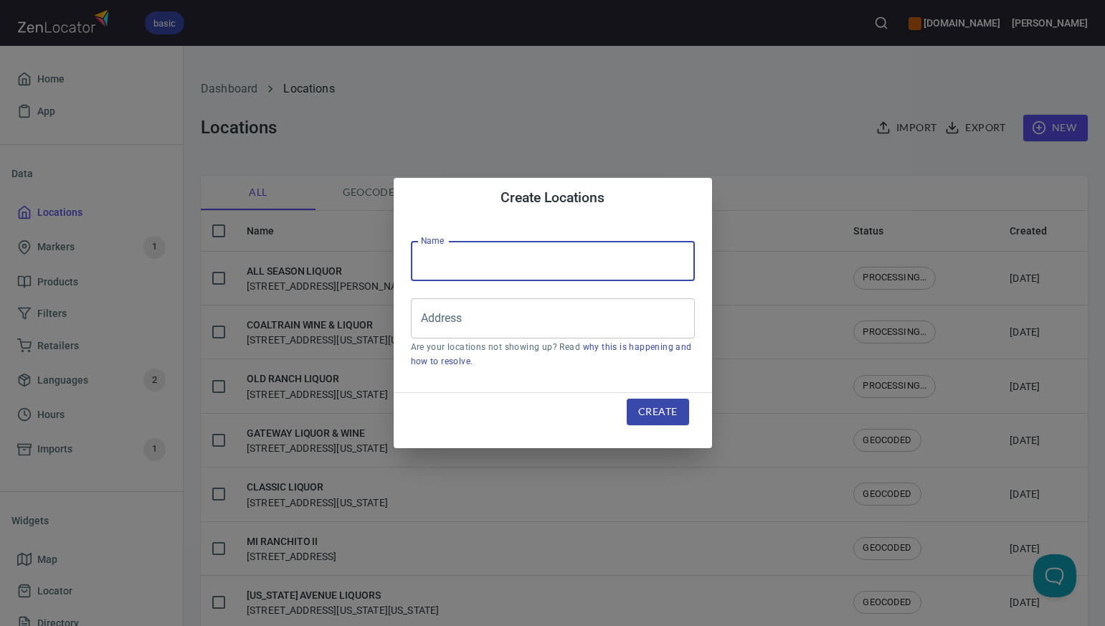
paste input "JUDE LIQUORS"
type input "JUDE LIQUORS"
click at [425, 319] on input "Address" at bounding box center [543, 318] width 250 height 27
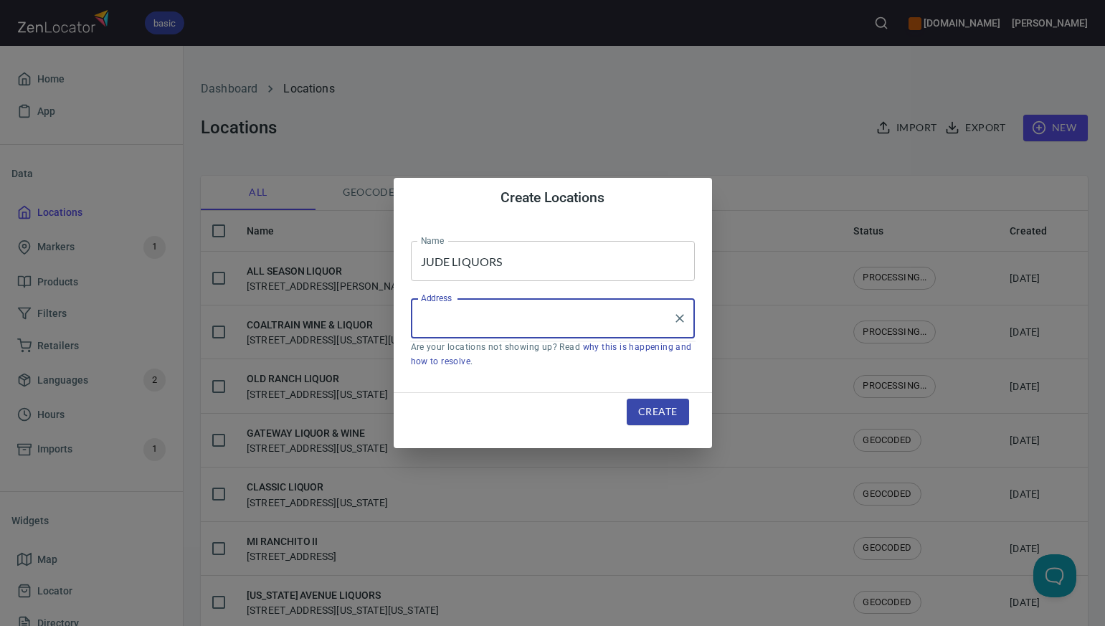
paste input "[STREET_ADDRESS]"
click at [474, 364] on li "[STREET_ADDRESS][US_STATE]" at bounding box center [553, 360] width 284 height 26
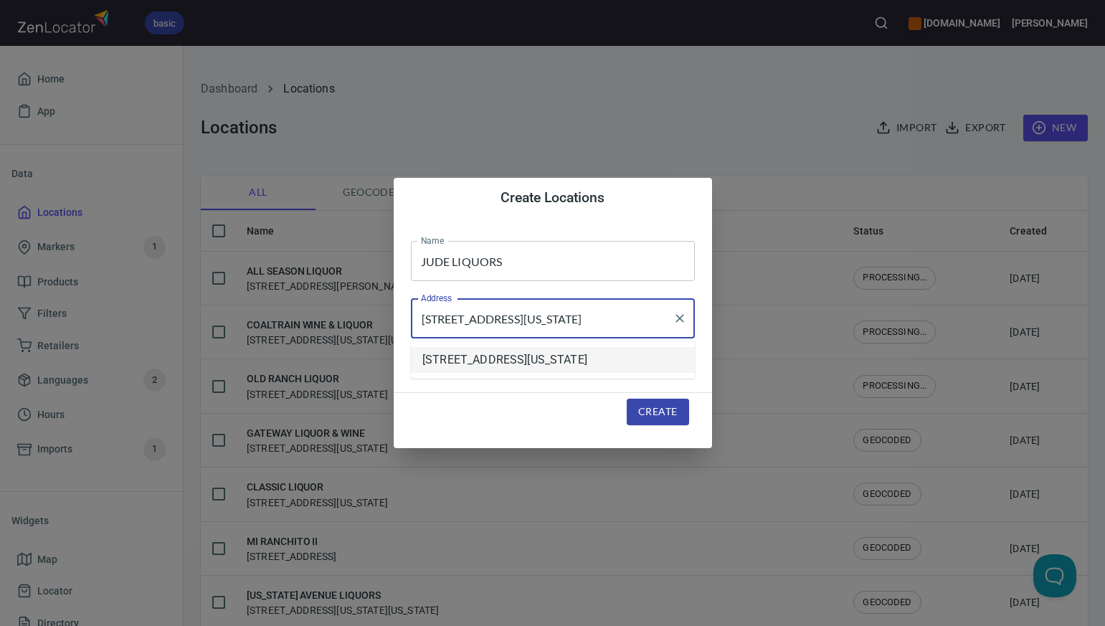
scroll to position [0, 34]
type input "[STREET_ADDRESS][US_STATE]"
click at [661, 414] on span "Create" at bounding box center [657, 412] width 39 height 18
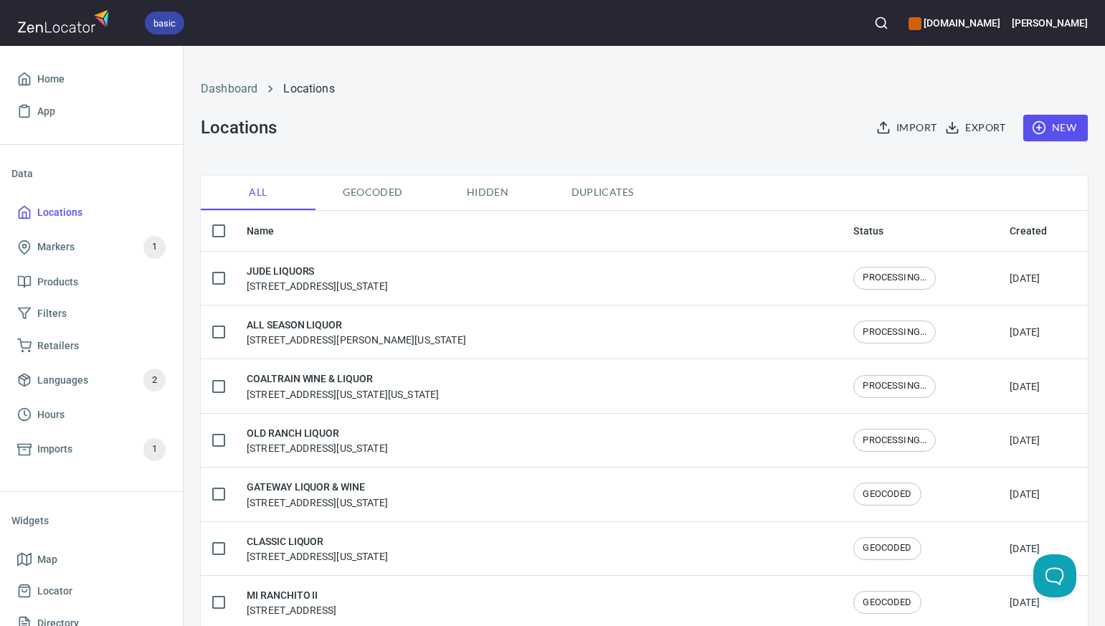
click at [1066, 126] on span "New" at bounding box center [1056, 128] width 42 height 18
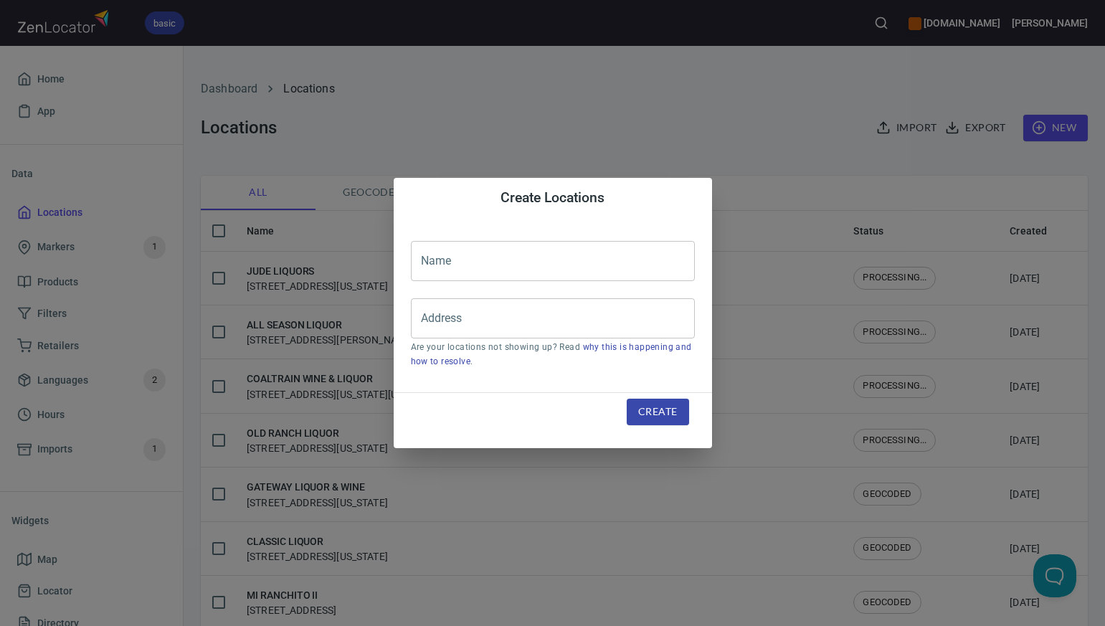
click at [430, 255] on input "text" at bounding box center [553, 261] width 284 height 40
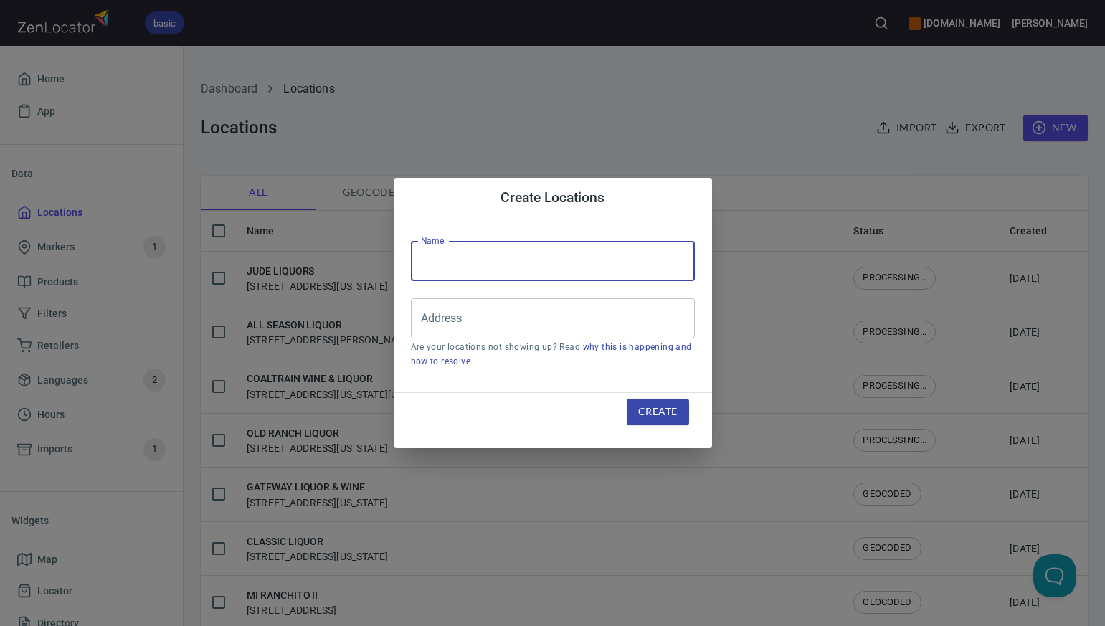
paste input "COTTONWOOD LIQUOR"
type input "COTTONWOOD LIQUOR"
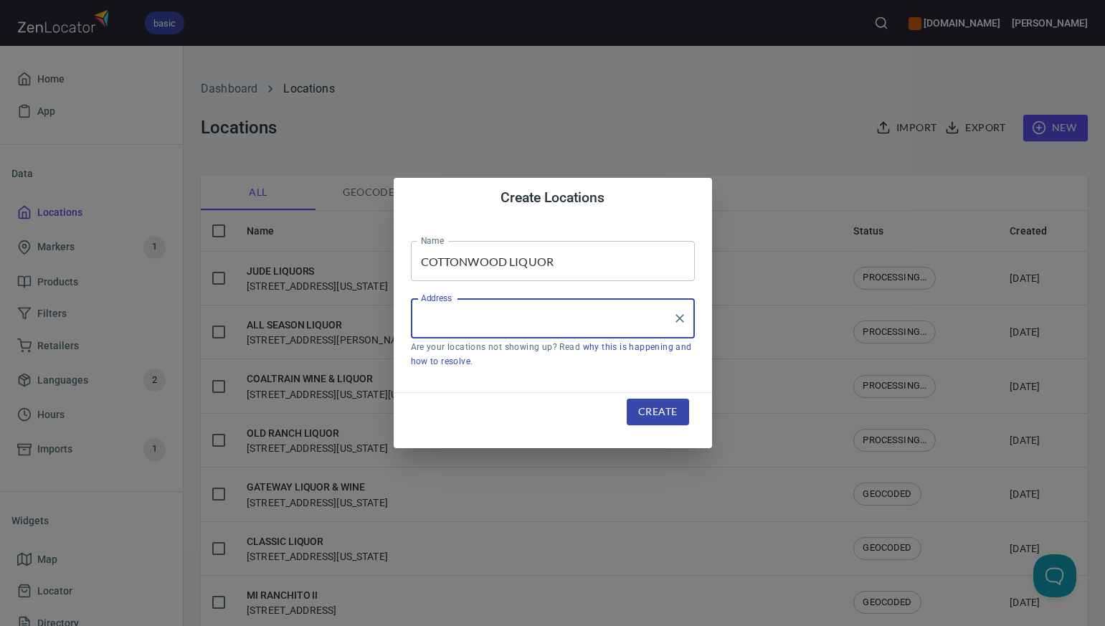
click at [430, 318] on input "Address" at bounding box center [543, 318] width 250 height 27
paste input "[STREET_ADDRESS][PERSON_NAME]"
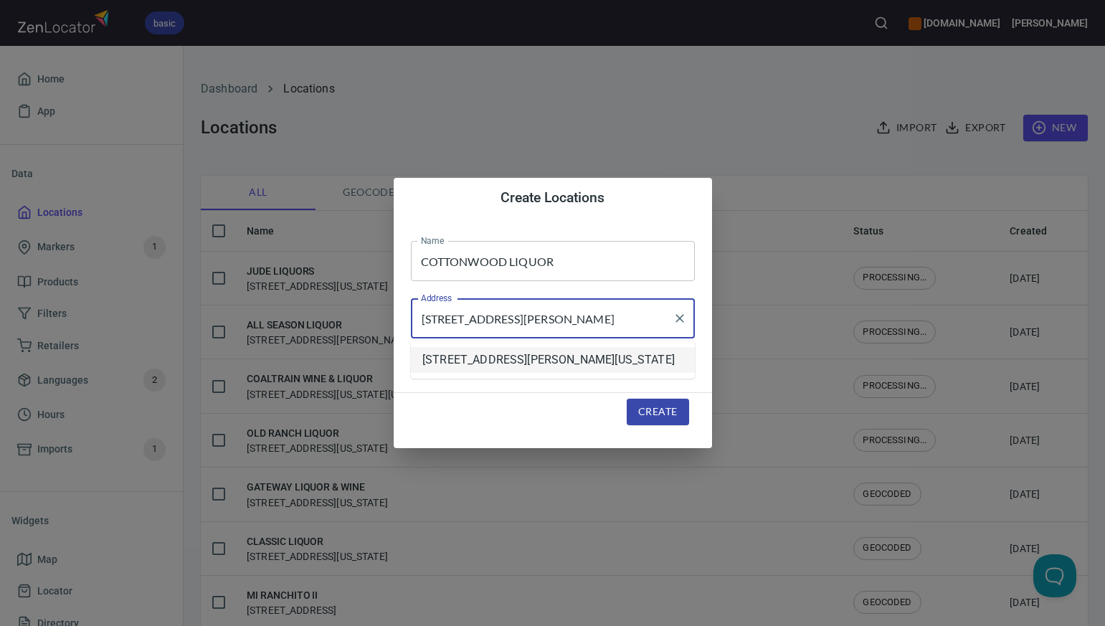
click at [465, 364] on li "[STREET_ADDRESS][PERSON_NAME][US_STATE]" at bounding box center [553, 360] width 284 height 26
type input "[STREET_ADDRESS][PERSON_NAME][US_STATE]"
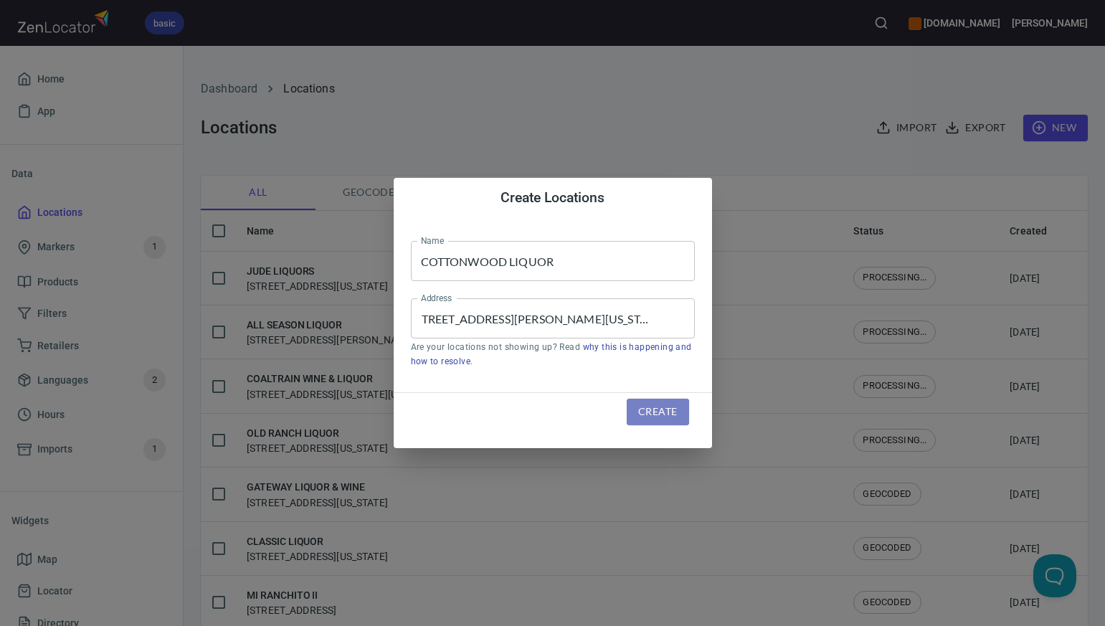
click at [669, 411] on span "Create" at bounding box center [657, 412] width 39 height 18
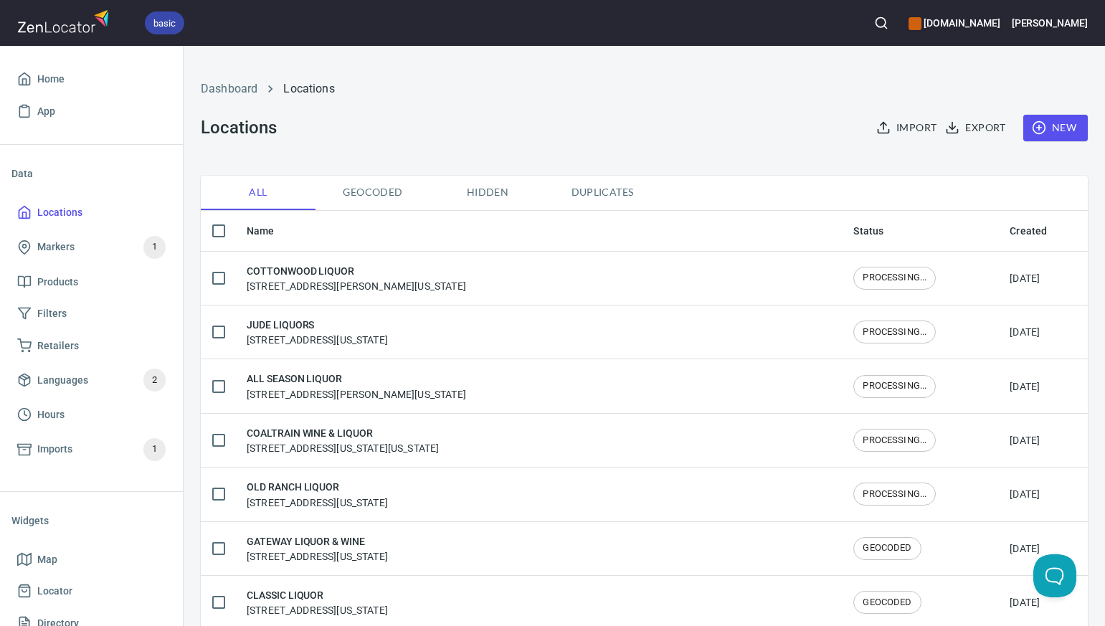
click at [1061, 126] on span "New" at bounding box center [1056, 128] width 42 height 18
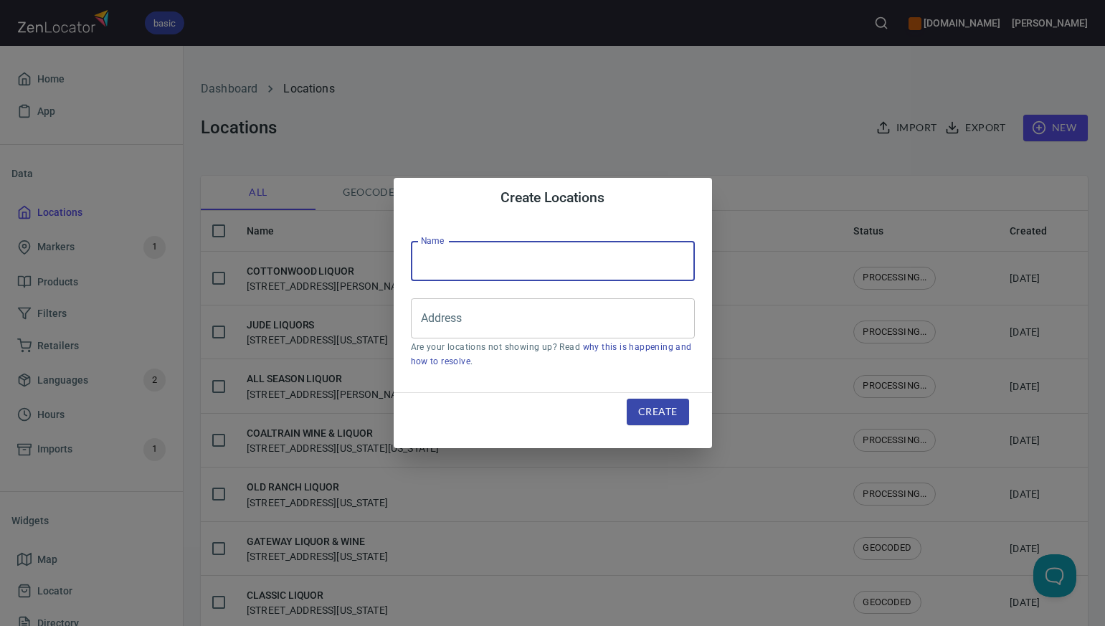
click at [429, 260] on input "text" at bounding box center [553, 261] width 284 height 40
paste input "ATLAS VALLEY WINE AND SPIRITS"
type input "ATLAS VALLEY WINE AND SPIRITS"
click at [427, 319] on input "Address" at bounding box center [543, 318] width 250 height 27
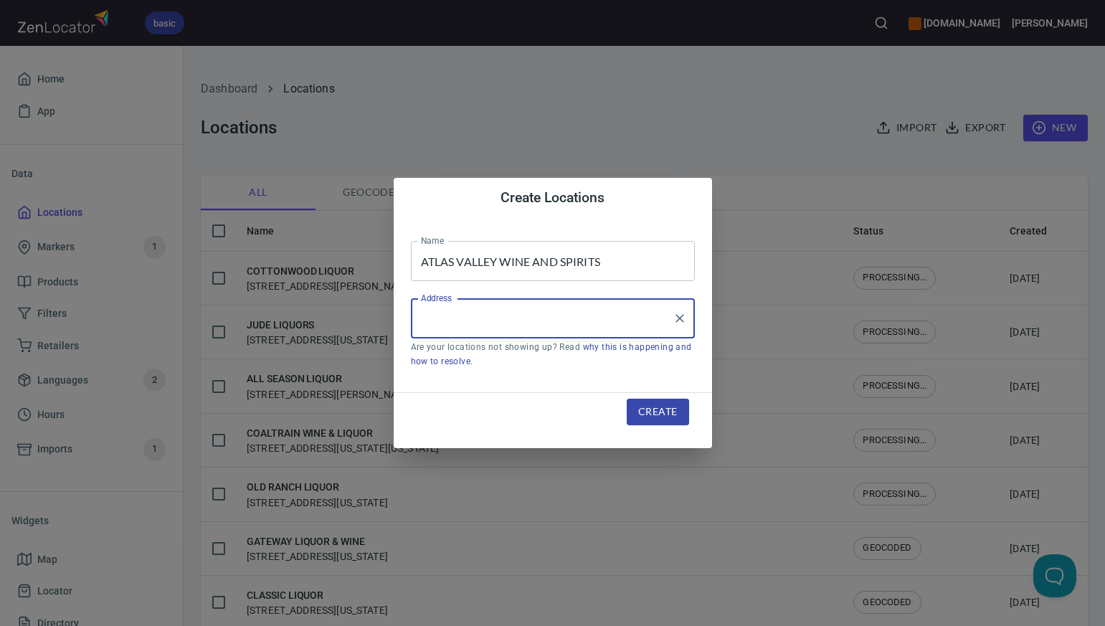
paste input "[STREET_ADDRESS]"
click at [630, 316] on input "[STREET_ADDRESS]" at bounding box center [543, 318] width 250 height 27
click at [540, 321] on input "[STREET_ADDRESS]" at bounding box center [543, 318] width 250 height 27
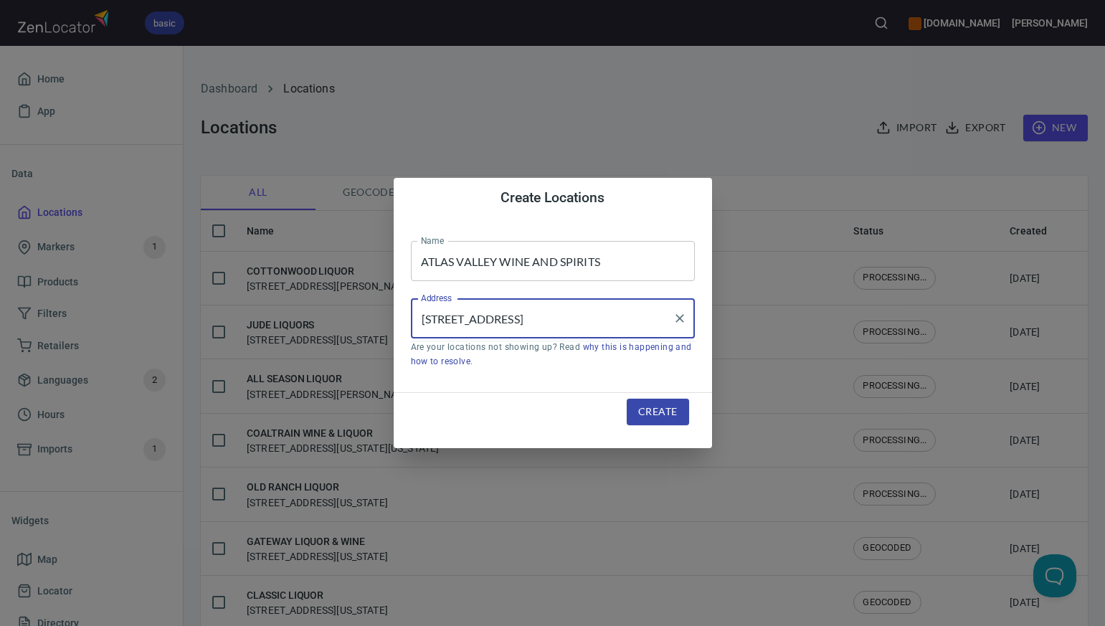
click at [512, 319] on input "[STREET_ADDRESS]" at bounding box center [543, 318] width 250 height 27
click at [601, 321] on input "[STREET_ADDRESS]" at bounding box center [543, 318] width 250 height 27
type input "[STREET_ADDRESS]"
click at [663, 412] on span "Create" at bounding box center [657, 412] width 39 height 18
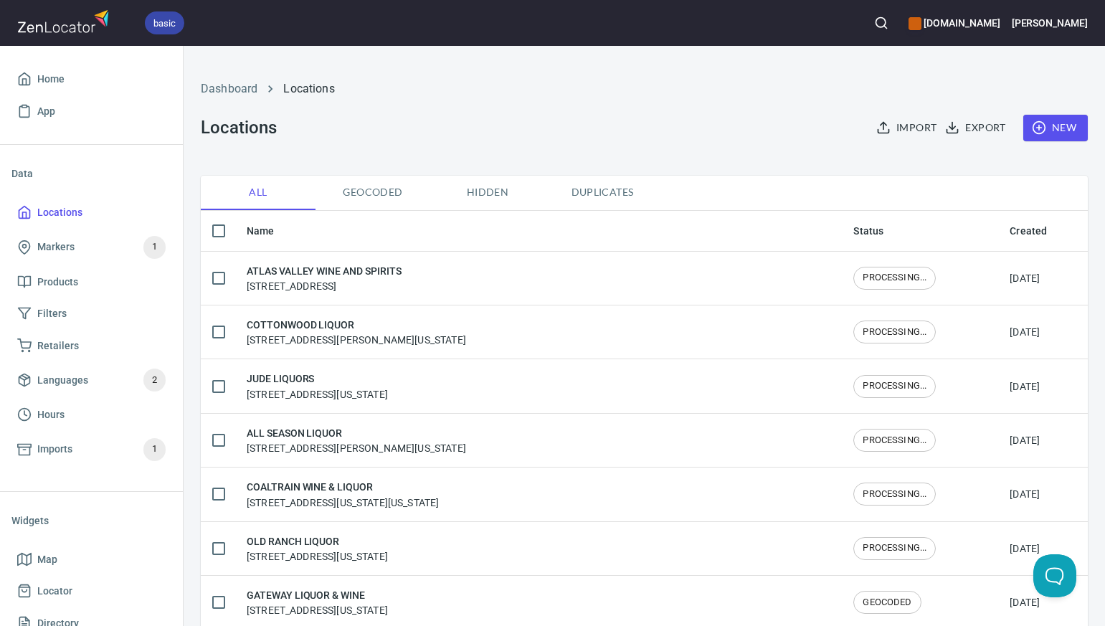
click at [1063, 121] on span "New" at bounding box center [1056, 128] width 42 height 18
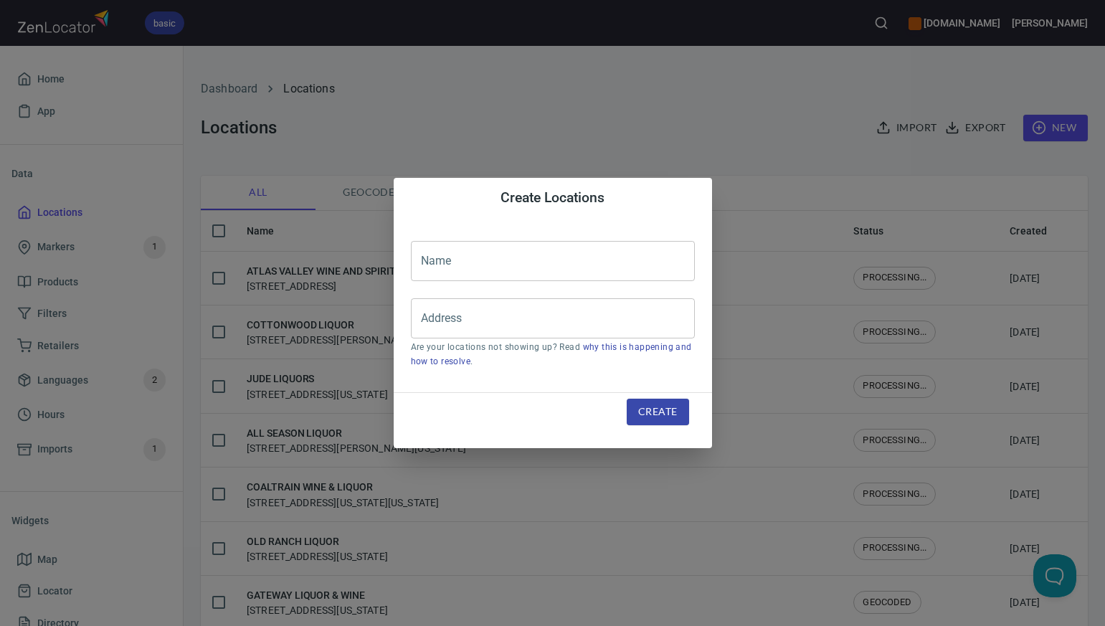
click at [430, 260] on input "text" at bounding box center [553, 261] width 284 height 40
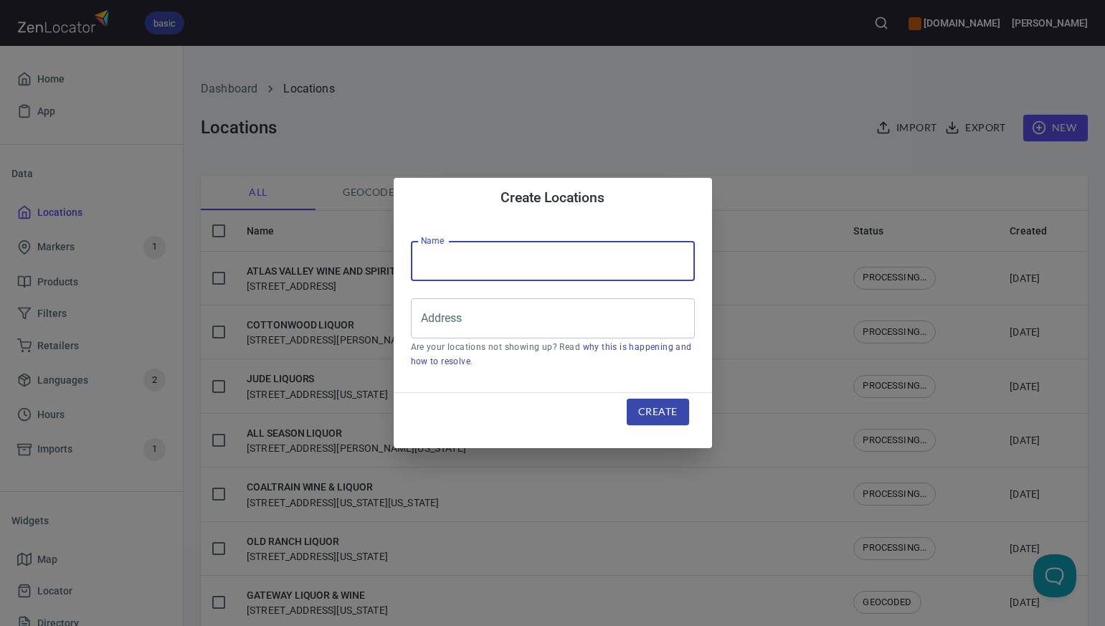
paste input "HURON LIQUOR"
type input "HURON LIQUOR"
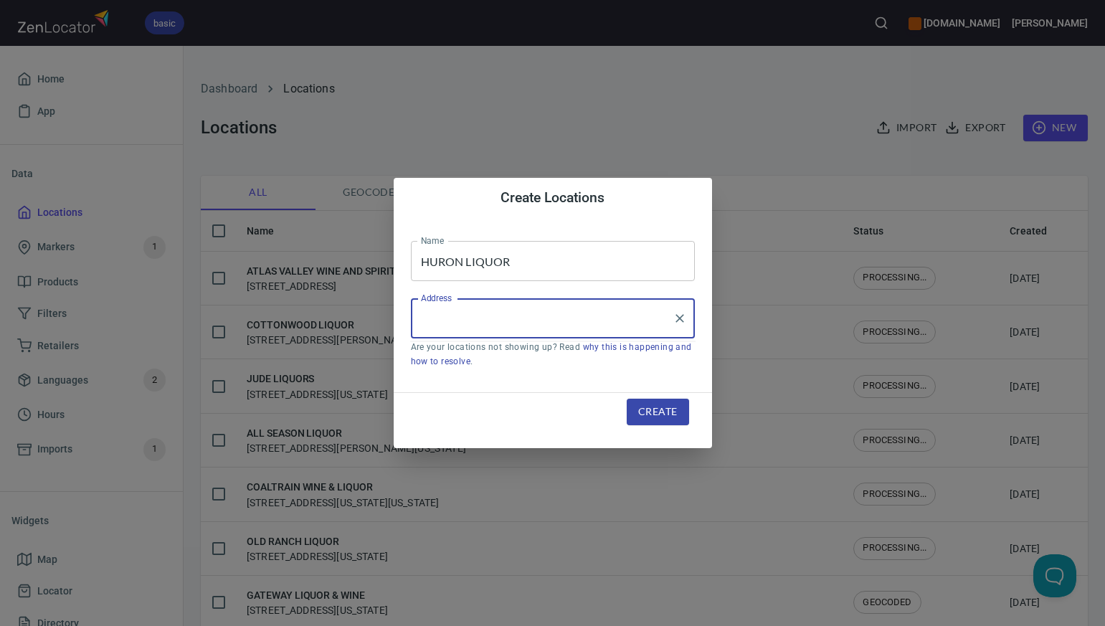
click at [425, 319] on input "Address" at bounding box center [543, 318] width 250 height 27
paste input "[STREET_ADDRESS]"
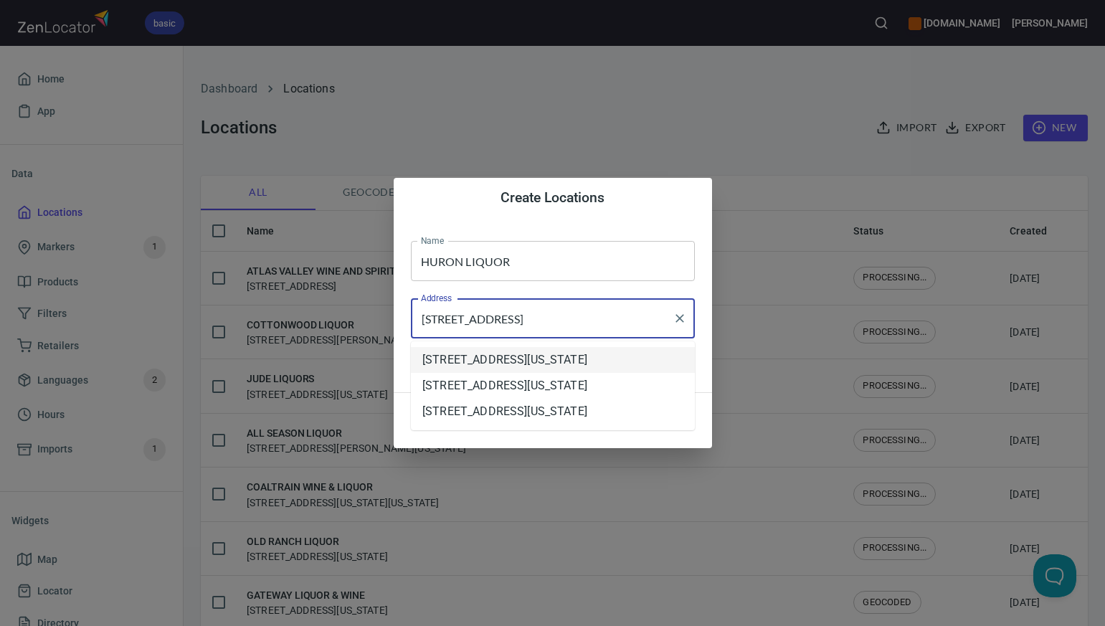
click at [458, 364] on li "[STREET_ADDRESS][US_STATE]" at bounding box center [553, 360] width 284 height 26
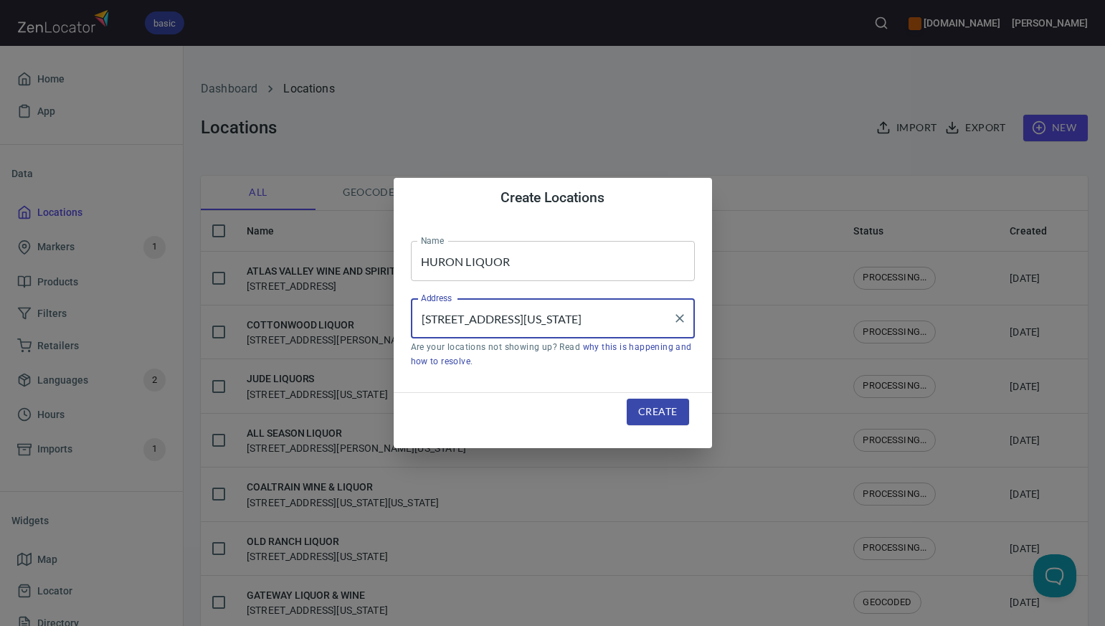
type input "[STREET_ADDRESS][US_STATE]"
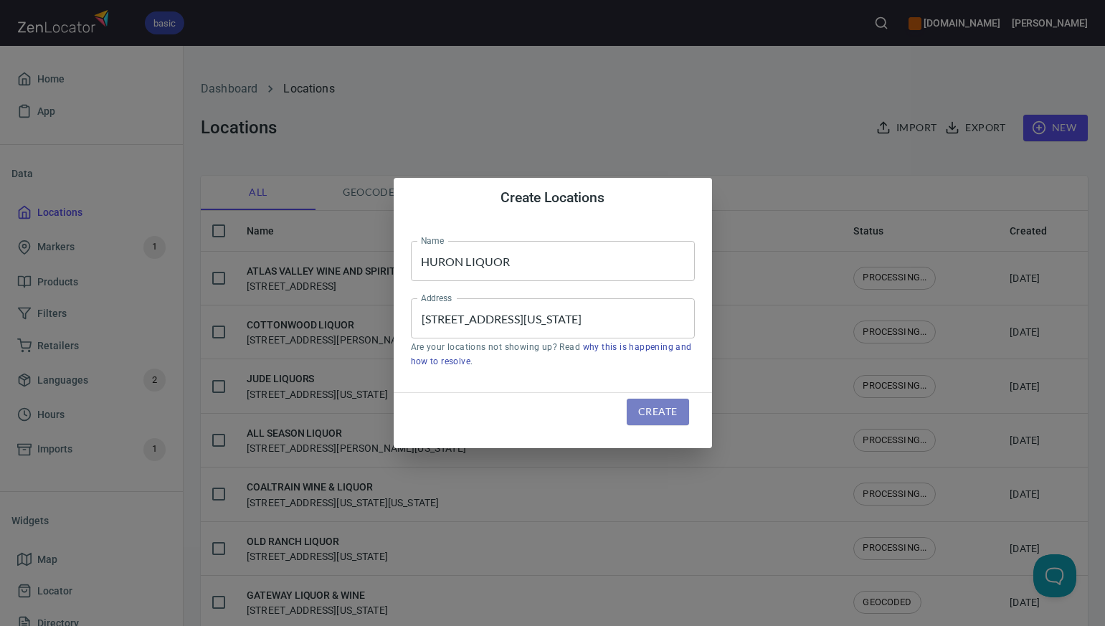
scroll to position [0, 0]
click at [644, 412] on span "Create" at bounding box center [657, 412] width 39 height 18
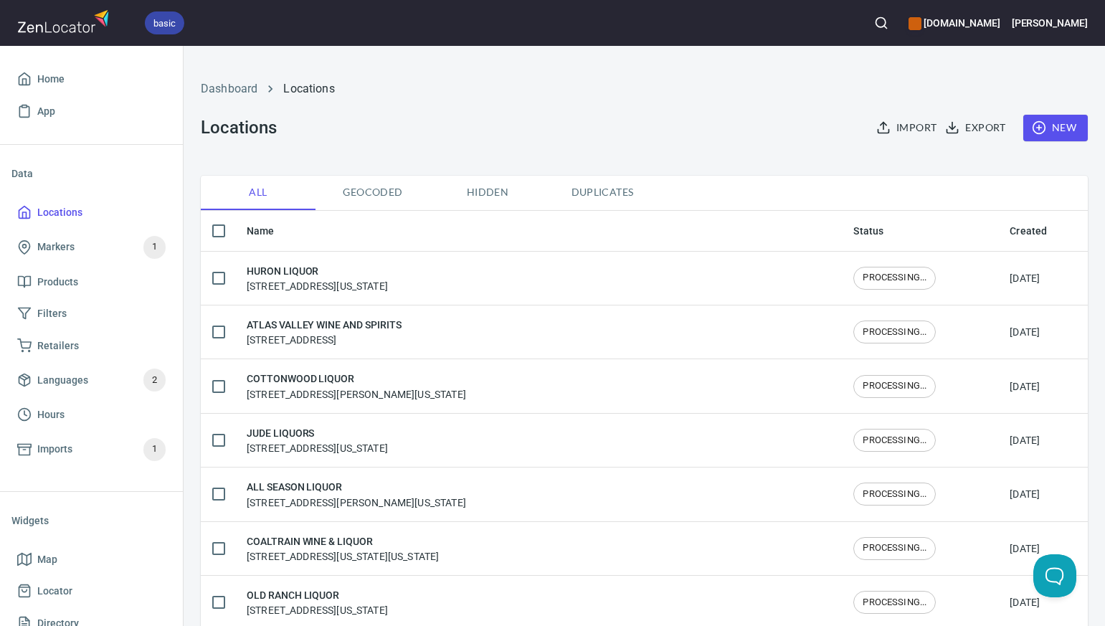
click at [1061, 128] on span "New" at bounding box center [1056, 128] width 42 height 18
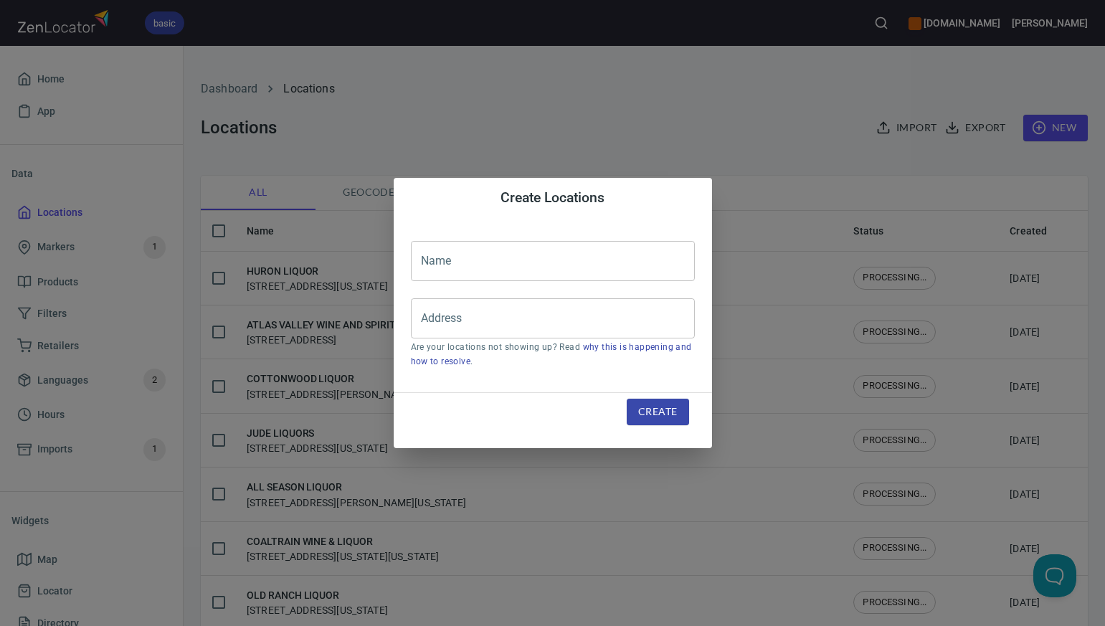
click at [425, 258] on input "text" at bounding box center [553, 261] width 284 height 40
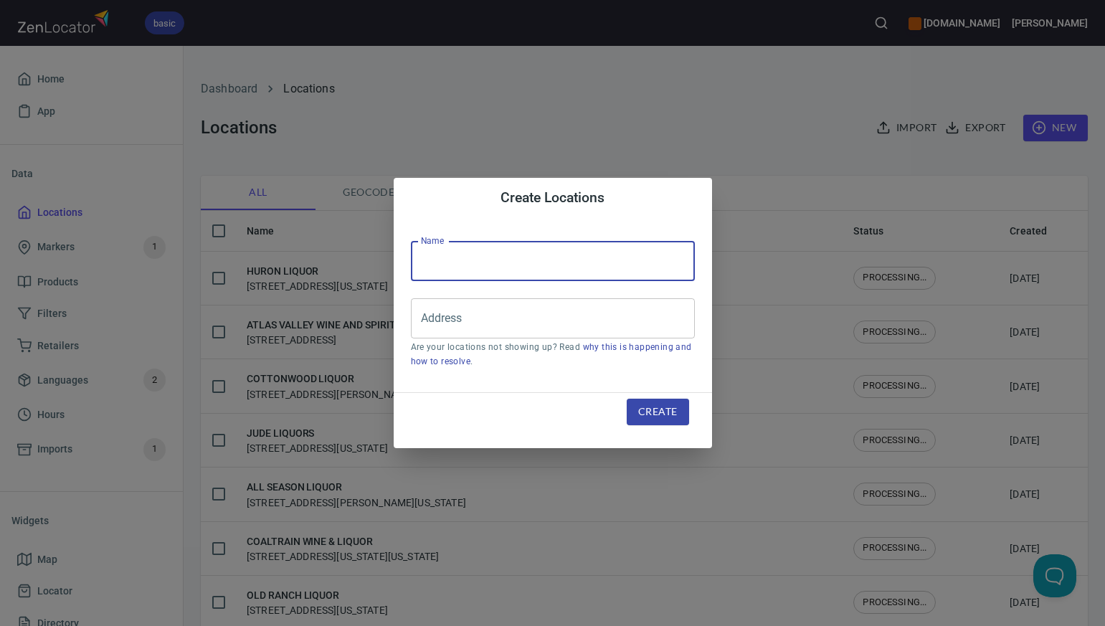
paste input "SPRING VILLAGE BUSINESS LLC"
type input "SPRING VILLAGE BUSINESS LLC"
click at [432, 315] on input "Address" at bounding box center [543, 318] width 250 height 27
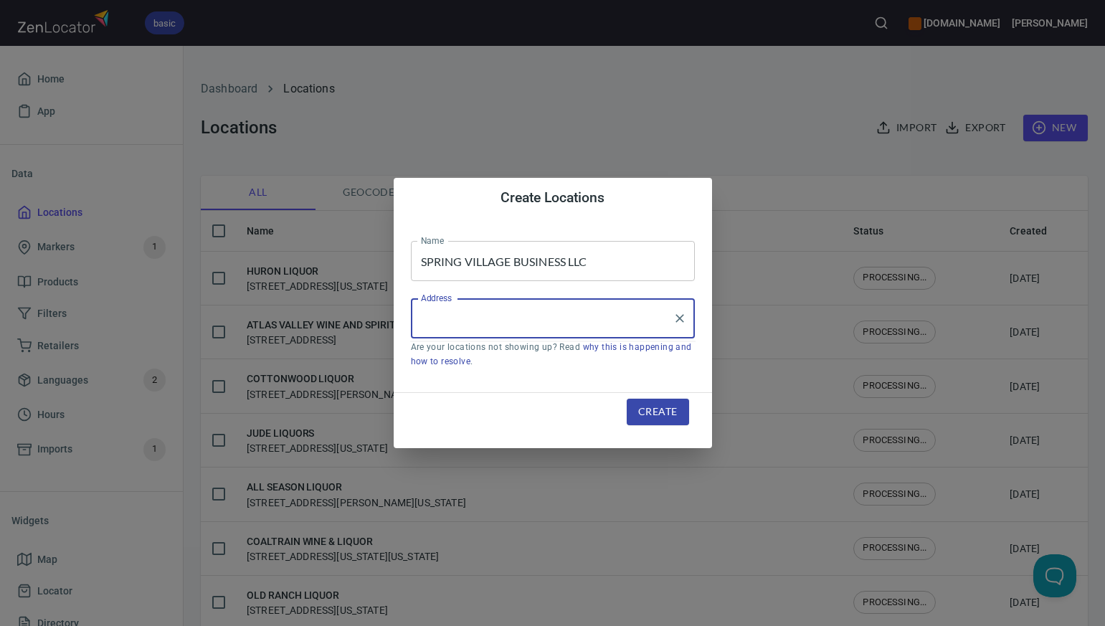
paste input "[STREET_ADDRESS]"
click at [595, 319] on input "[STREET_ADDRESS]" at bounding box center [543, 318] width 250 height 27
click at [524, 320] on input "[STREET_ADDRESS]" at bounding box center [543, 318] width 250 height 27
click at [576, 321] on input "[STREET_ADDRESS]" at bounding box center [543, 318] width 250 height 27
type input "[STREET_ADDRESS]"
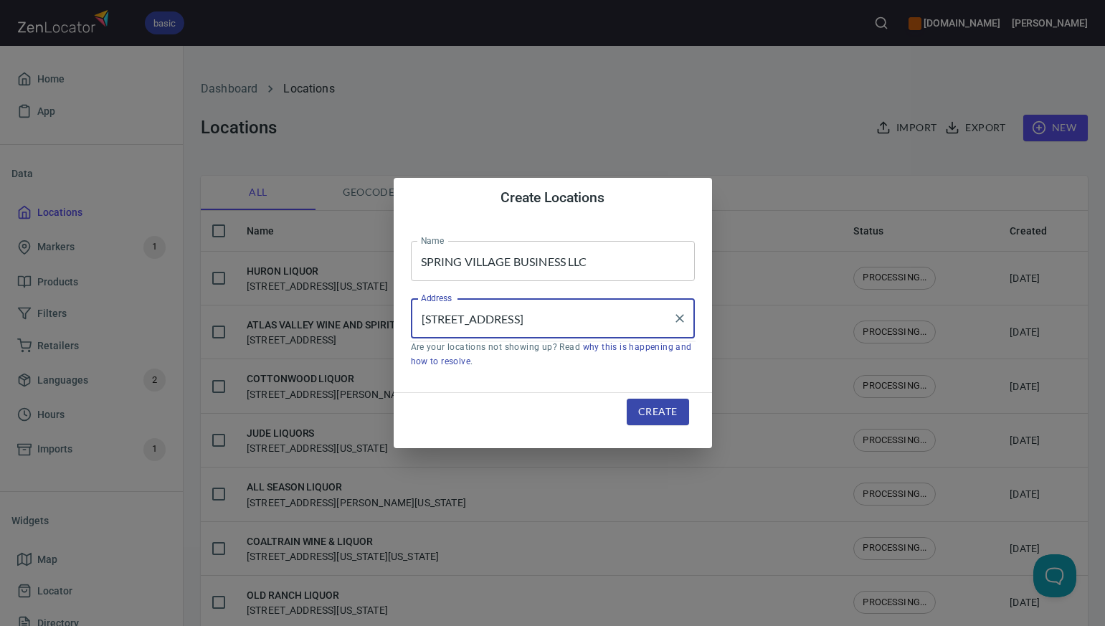
click at [650, 410] on span "Create" at bounding box center [657, 412] width 39 height 18
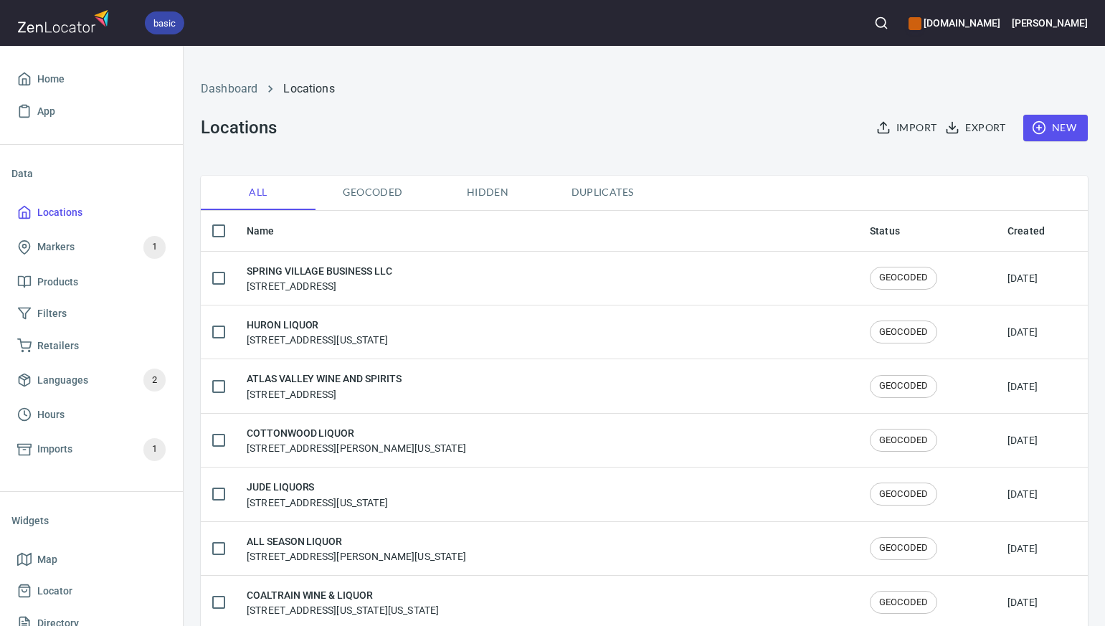
checkbox input "false"
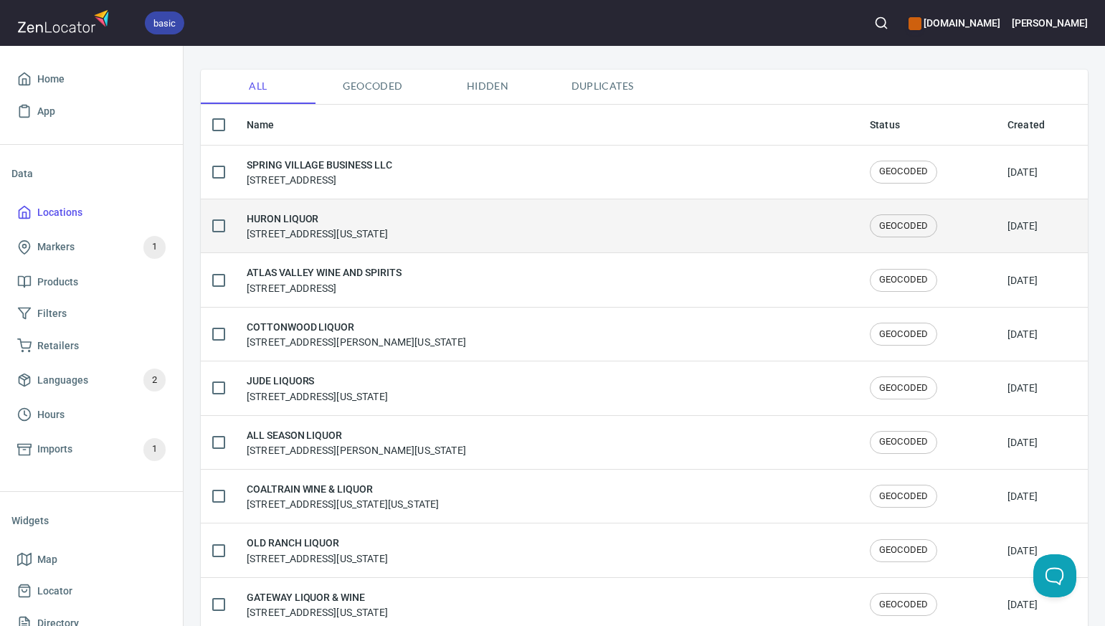
scroll to position [33, 0]
